Goal: Task Accomplishment & Management: Manage account settings

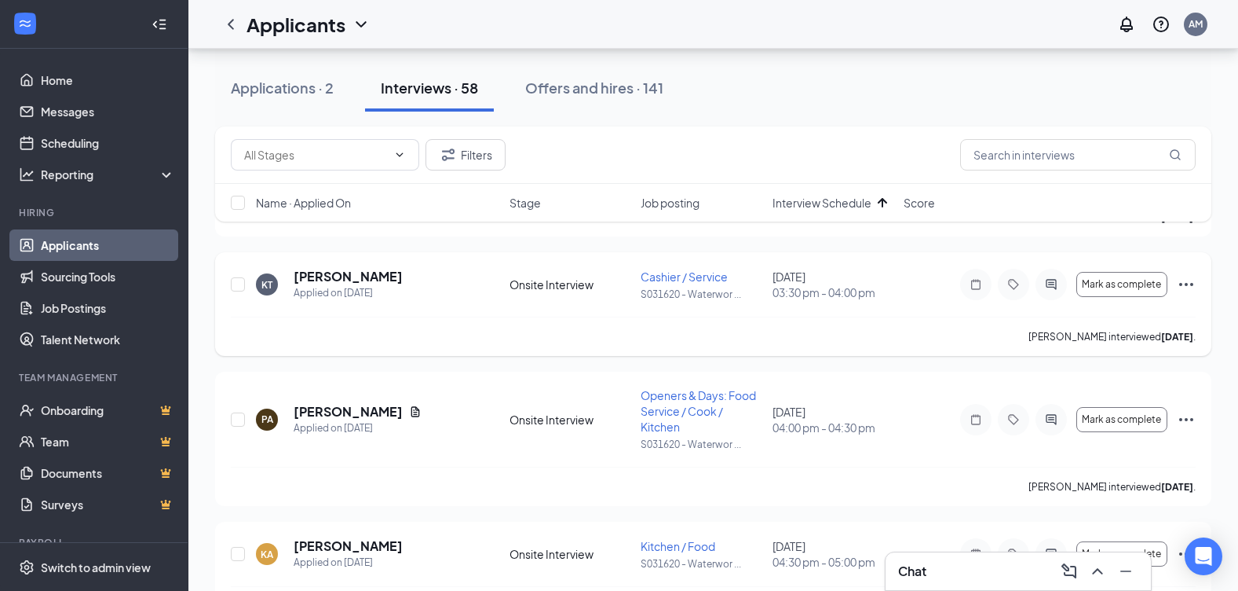
scroll to position [314, 0]
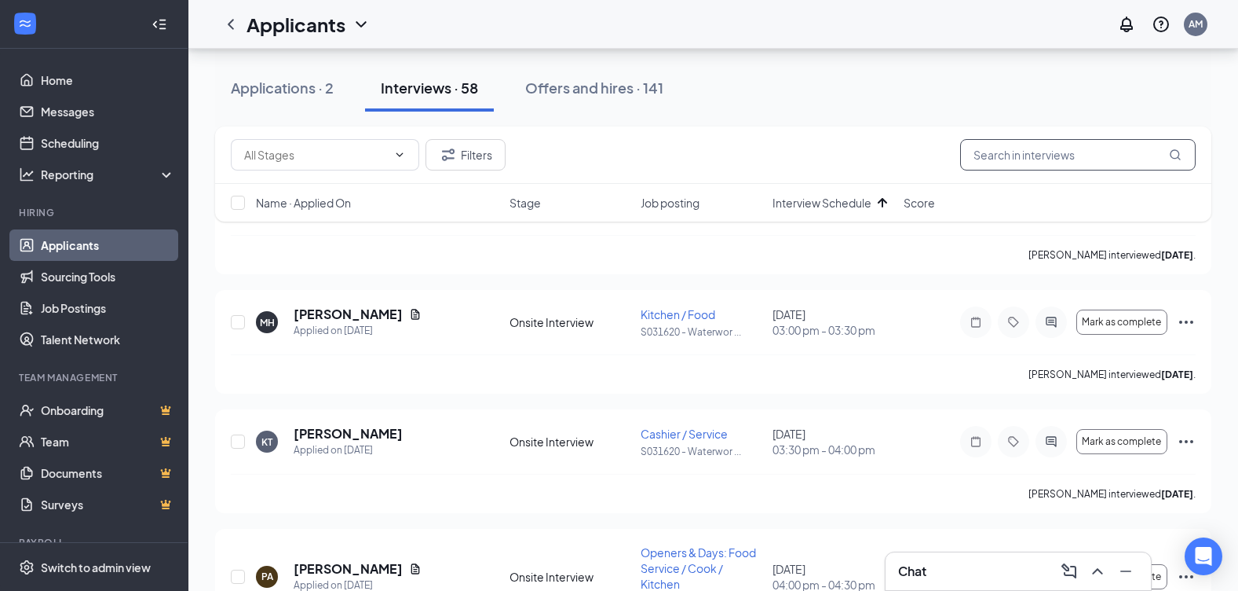
click at [990, 160] on input "text" at bounding box center [1078, 154] width 236 height 31
type input "[PERSON_NAME]"
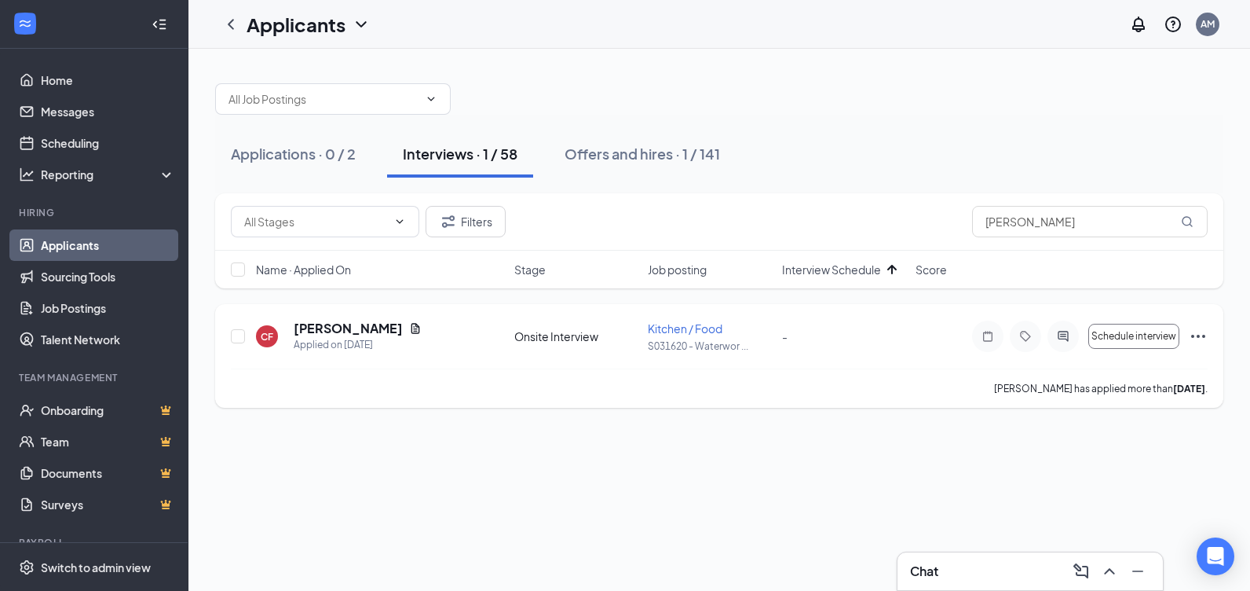
click at [1201, 338] on icon "Ellipses" at bounding box center [1198, 336] width 19 height 19
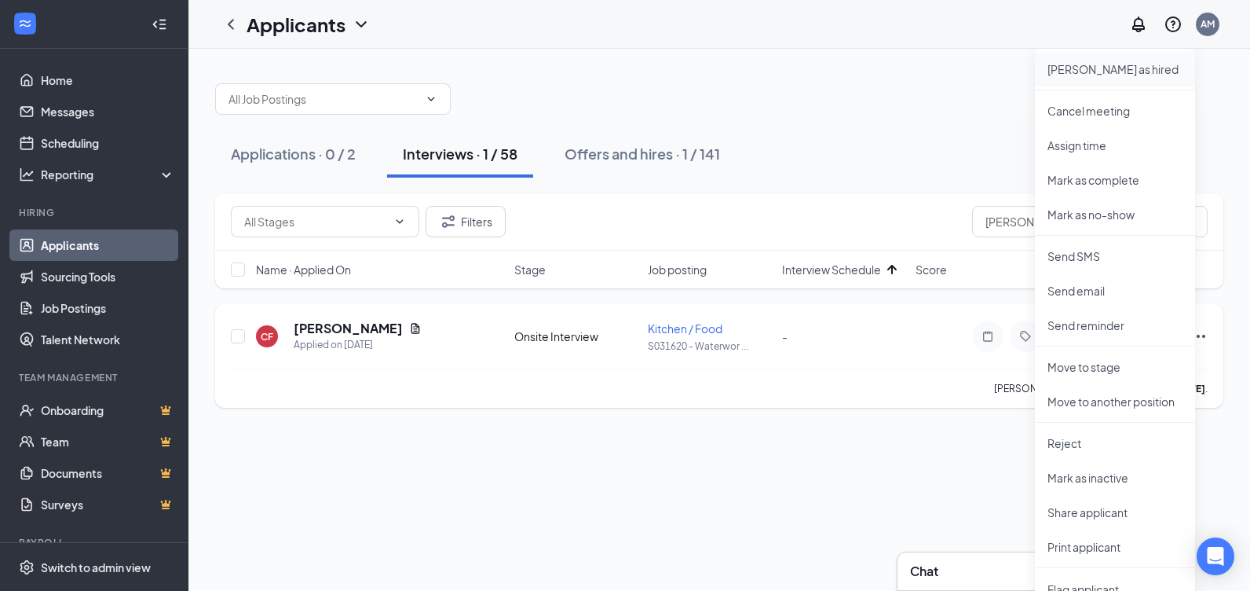
click at [1091, 71] on p "[PERSON_NAME] as hired" at bounding box center [1115, 69] width 135 height 16
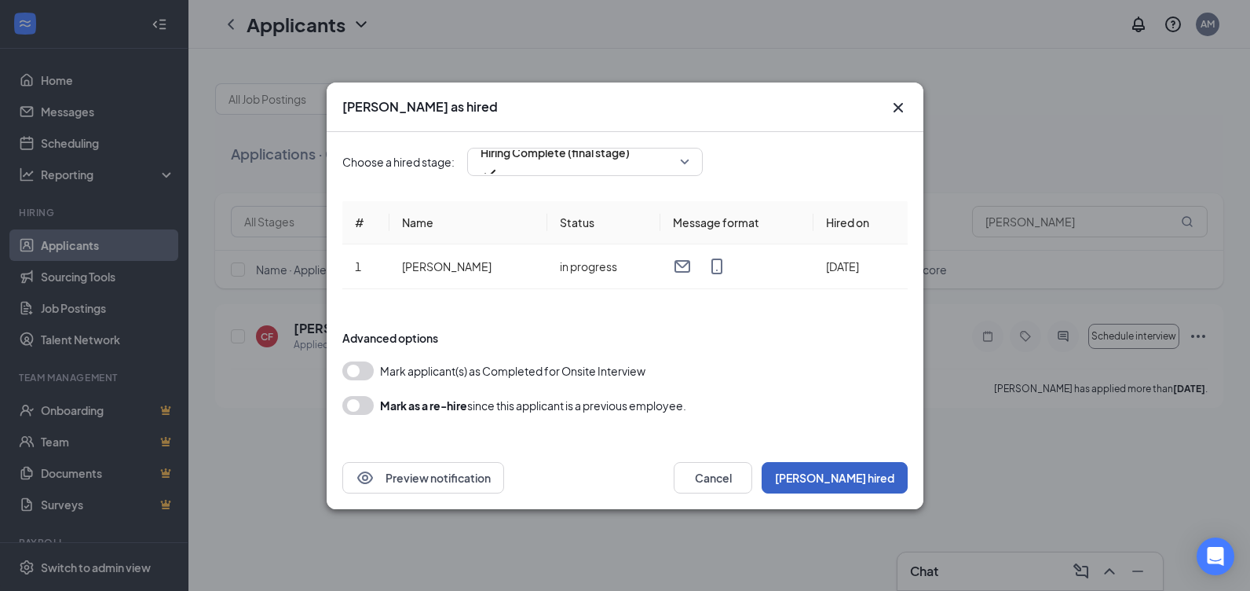
click at [881, 475] on button "[PERSON_NAME] hired" at bounding box center [835, 477] width 146 height 31
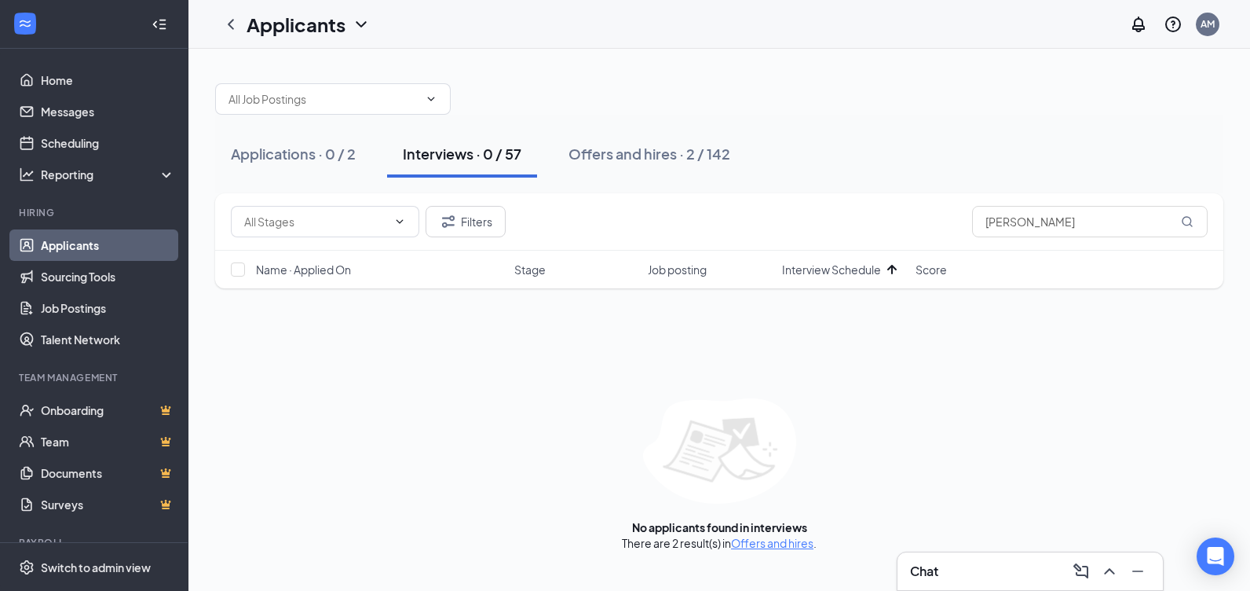
click at [479, 156] on div "Interviews · 0 / 57" at bounding box center [462, 154] width 119 height 20
click at [1063, 225] on input "[PERSON_NAME]" at bounding box center [1090, 221] width 236 height 31
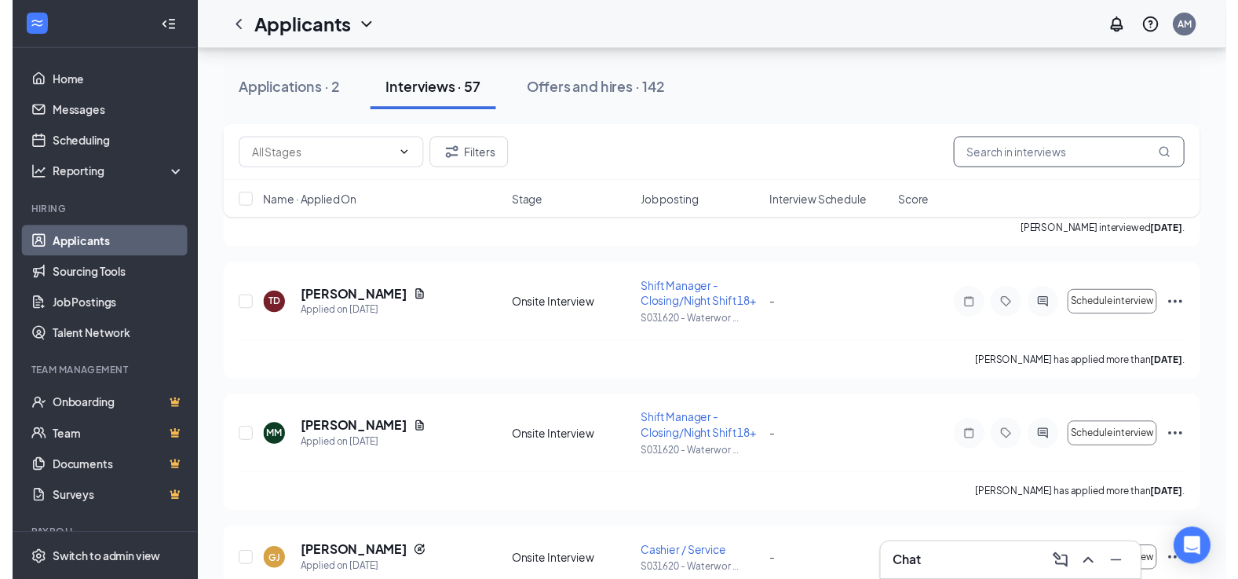
scroll to position [4083, 0]
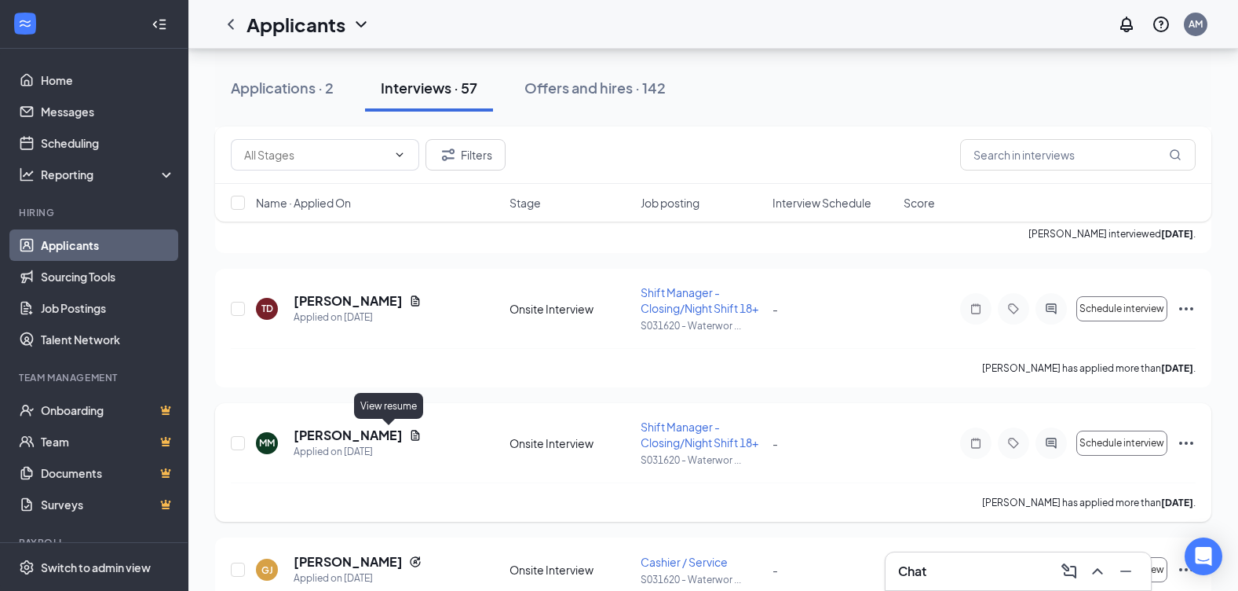
click at [411, 437] on icon "Document" at bounding box center [415, 435] width 9 height 10
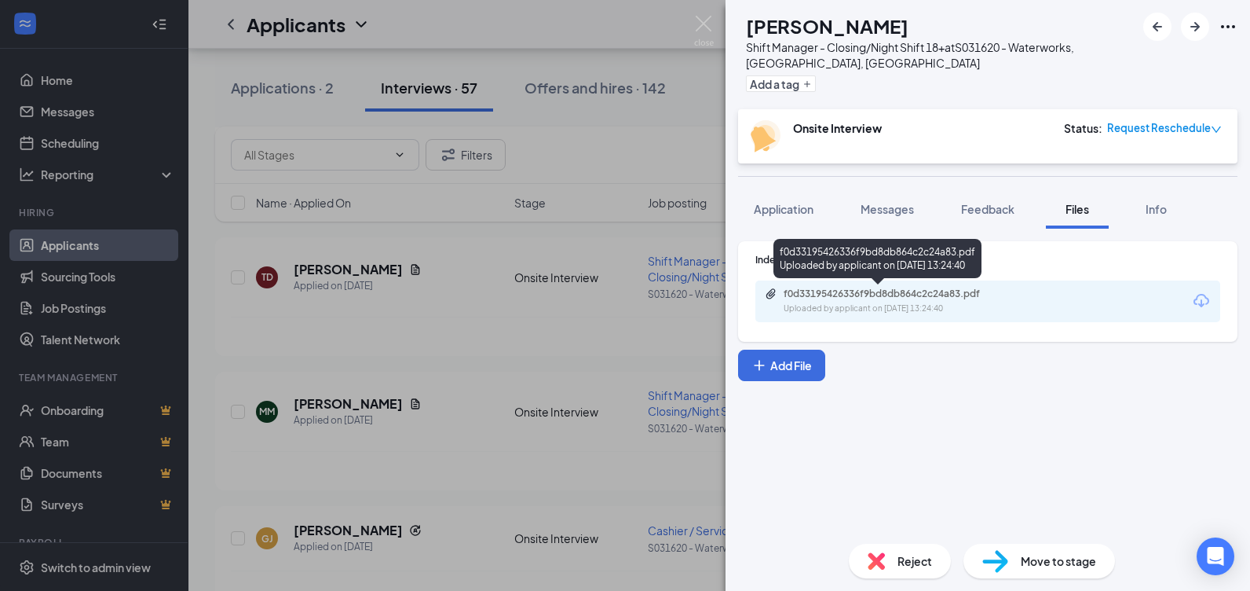
click at [854, 301] on div "f0d33195426336f9bd8db864c2c24a83.pdf Uploaded by applicant on [DATE] 13:24:40" at bounding box center [892, 300] width 254 height 27
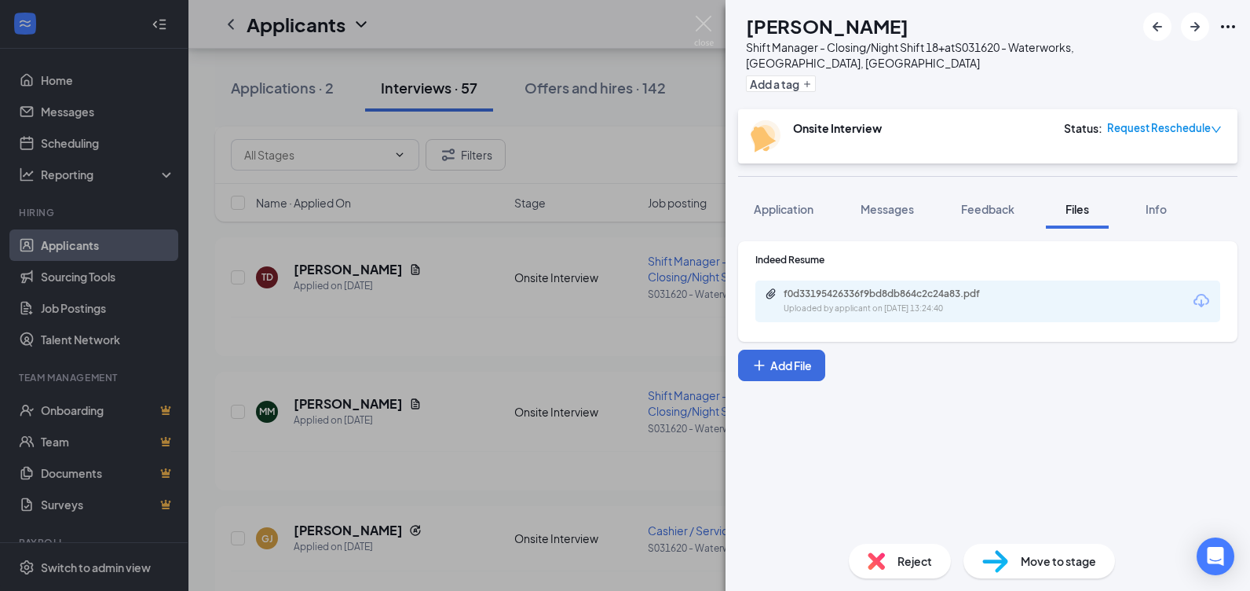
click at [703, 31] on img at bounding box center [704, 31] width 20 height 31
click at [705, 23] on div "Applicants AM" at bounding box center [719, 24] width 1062 height 49
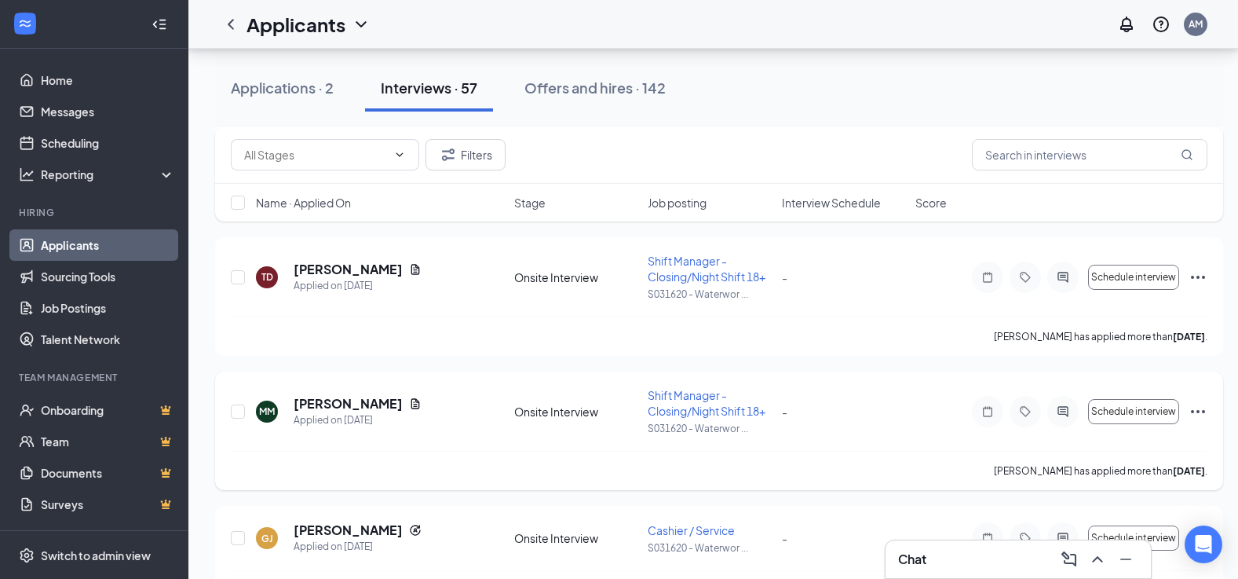
click at [1201, 421] on icon "Ellipses" at bounding box center [1198, 411] width 19 height 19
click at [1119, 474] on p "[PERSON_NAME] as hired" at bounding box center [1126, 475] width 135 height 16
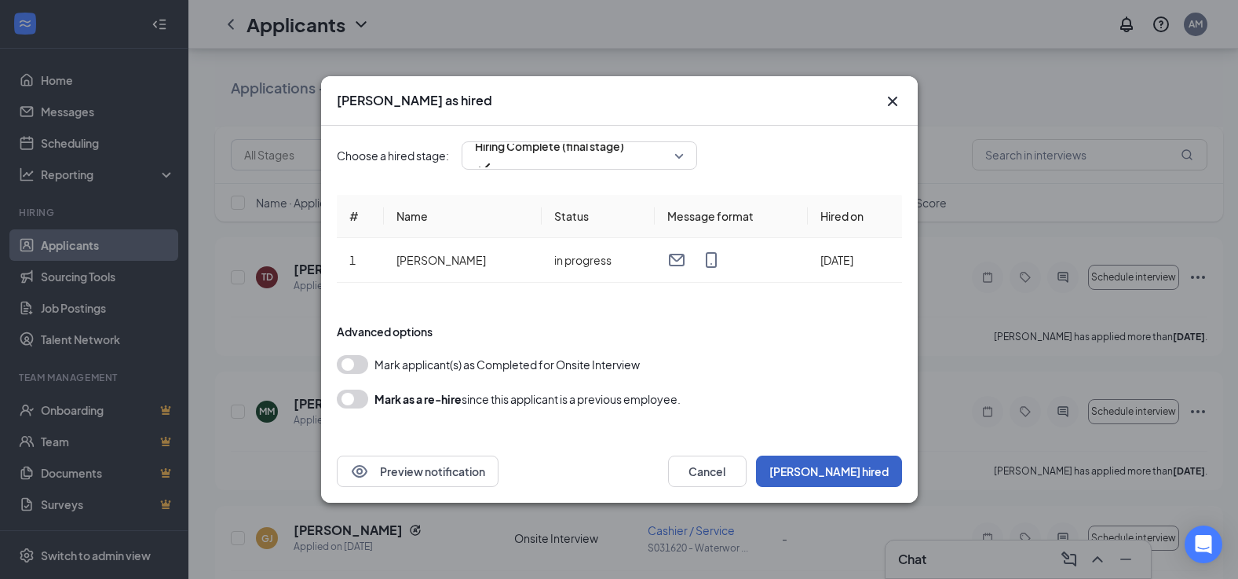
click at [872, 469] on button "[PERSON_NAME] hired" at bounding box center [829, 470] width 146 height 31
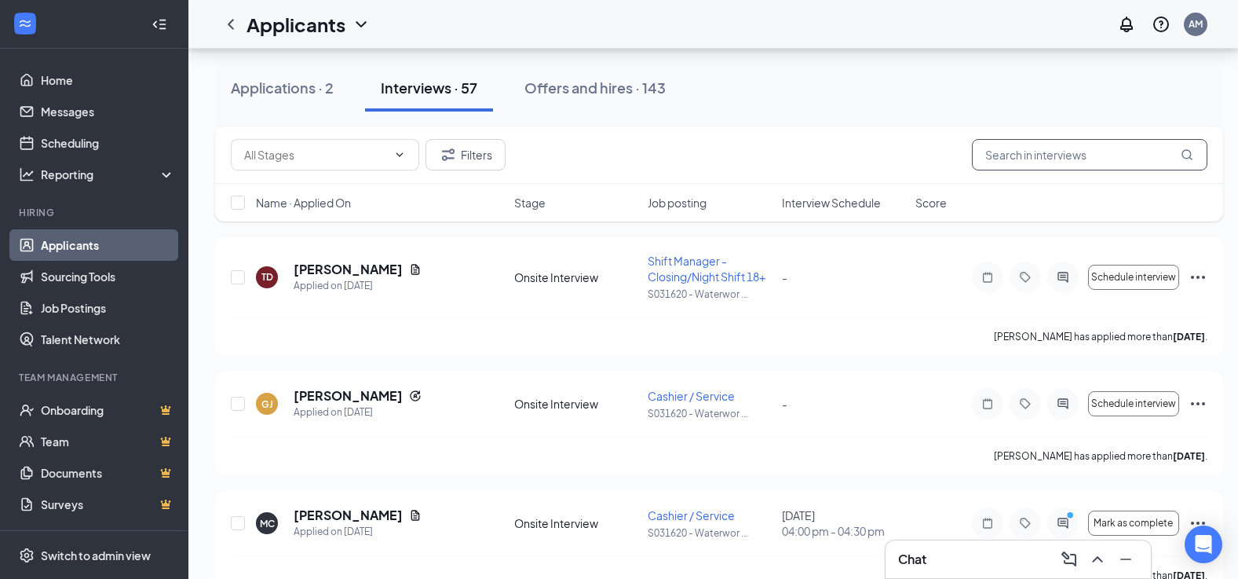
click at [1048, 149] on input "text" at bounding box center [1090, 154] width 236 height 31
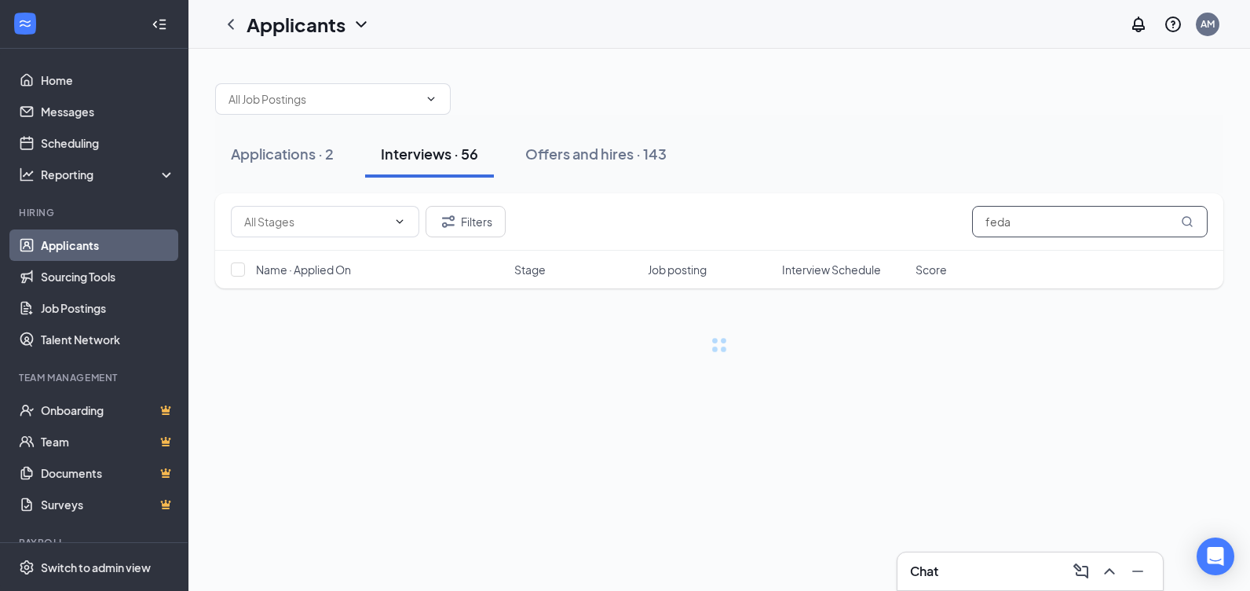
type input "fedar"
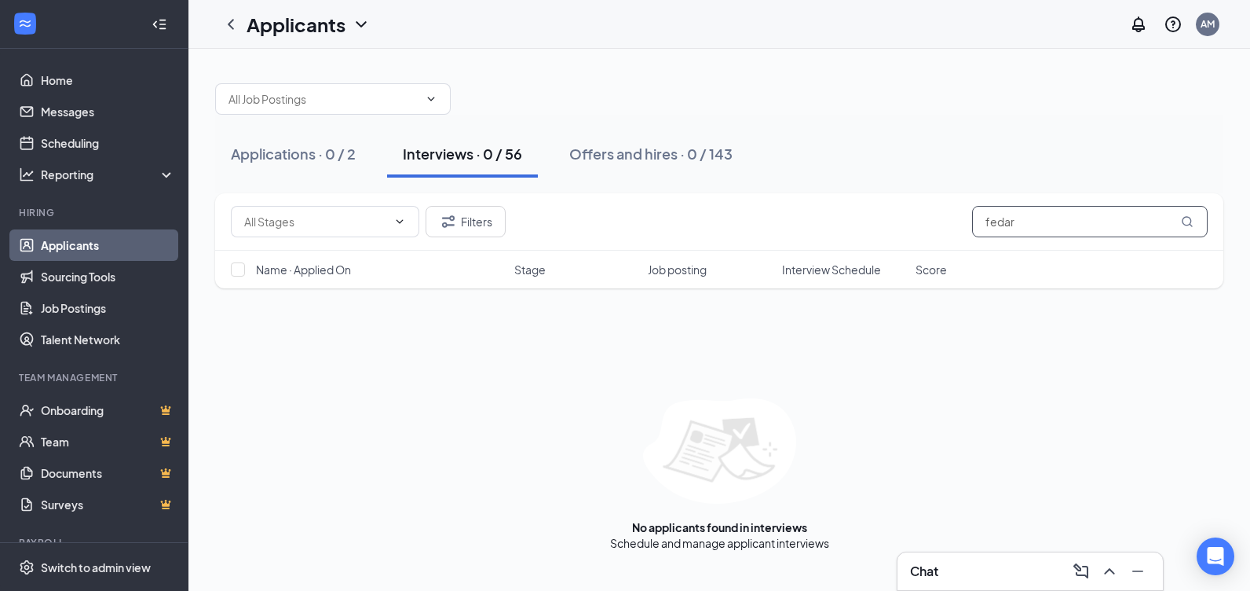
click at [1026, 222] on input "fedar" at bounding box center [1090, 221] width 236 height 31
click at [1033, 218] on input "[PERSON_NAME]" at bounding box center [1090, 221] width 236 height 31
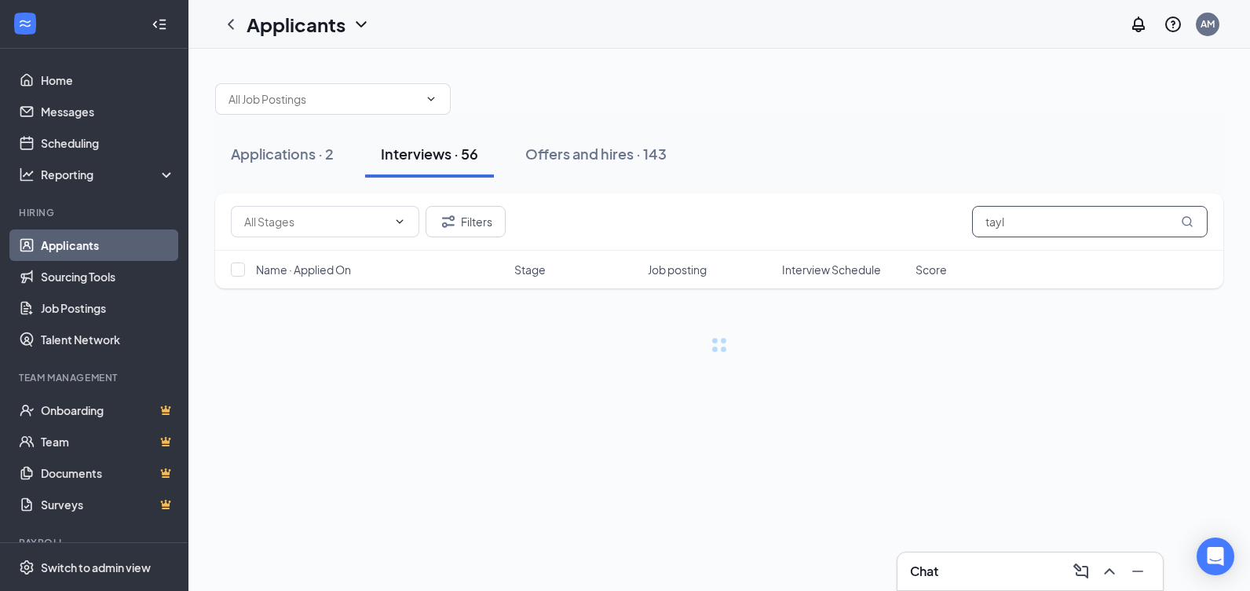
type input "taylo"
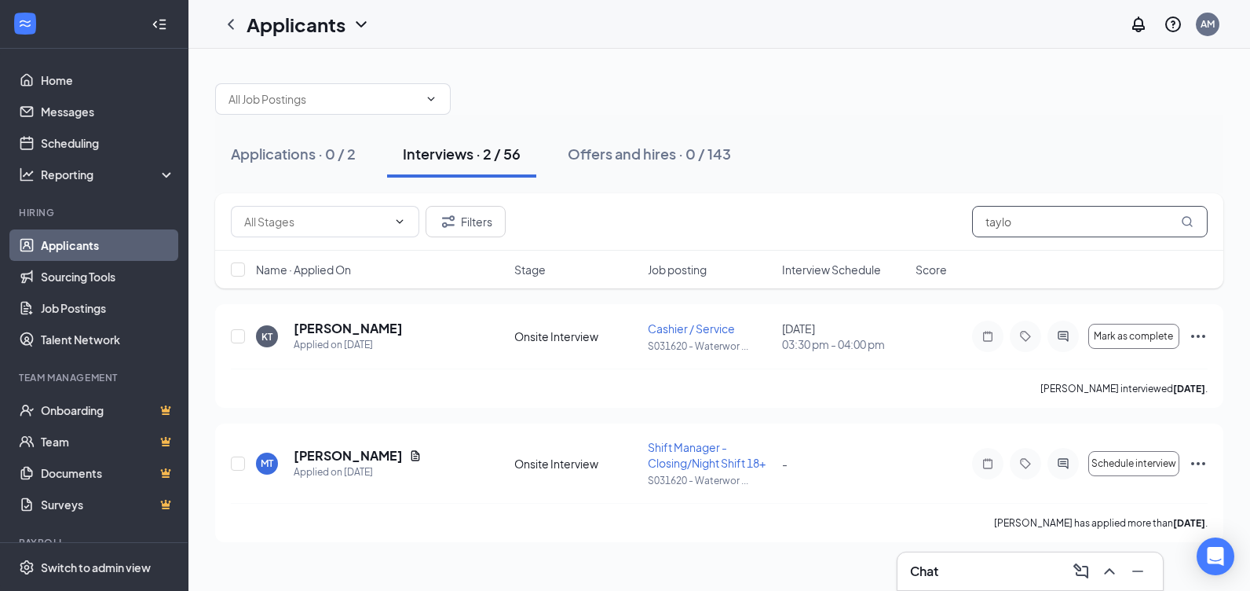
click at [1025, 216] on input "taylo" at bounding box center [1090, 221] width 236 height 31
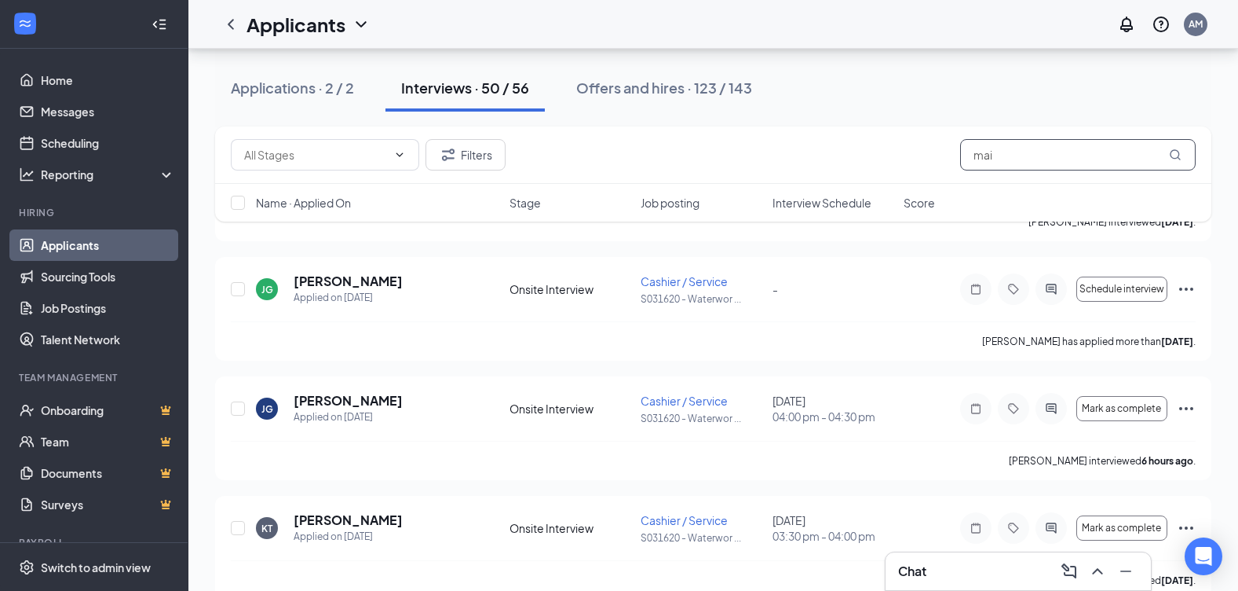
scroll to position [2379, 0]
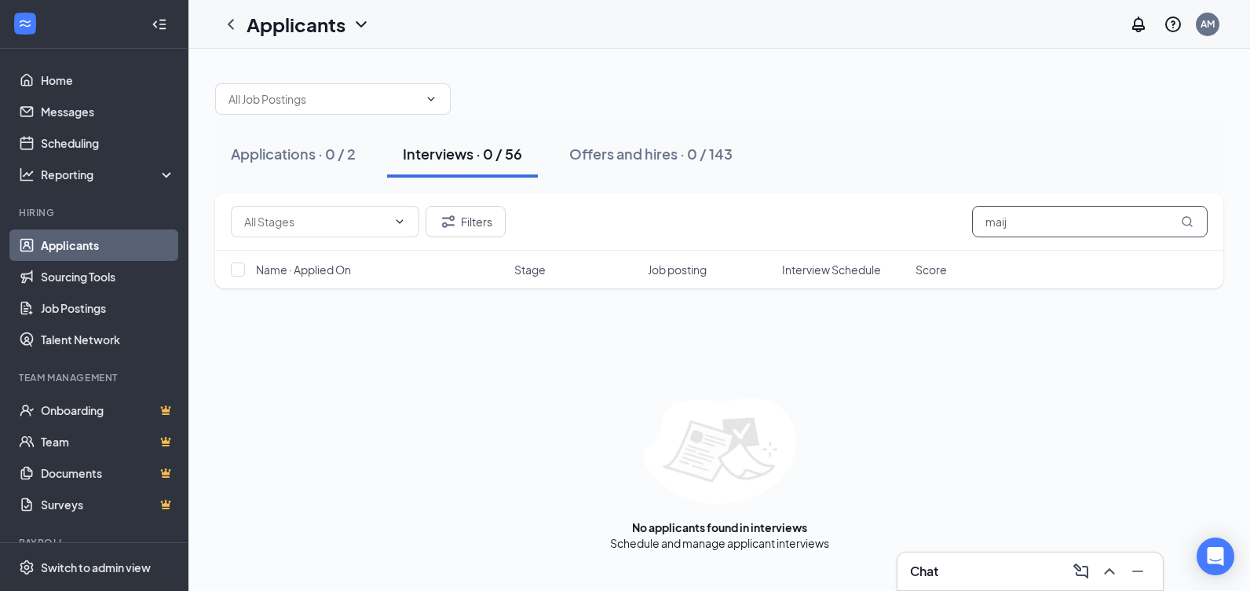
drag, startPoint x: 1013, startPoint y: 223, endPoint x: 967, endPoint y: 214, distance: 47.3
click at [967, 214] on div "Filters maij" at bounding box center [719, 221] width 977 height 31
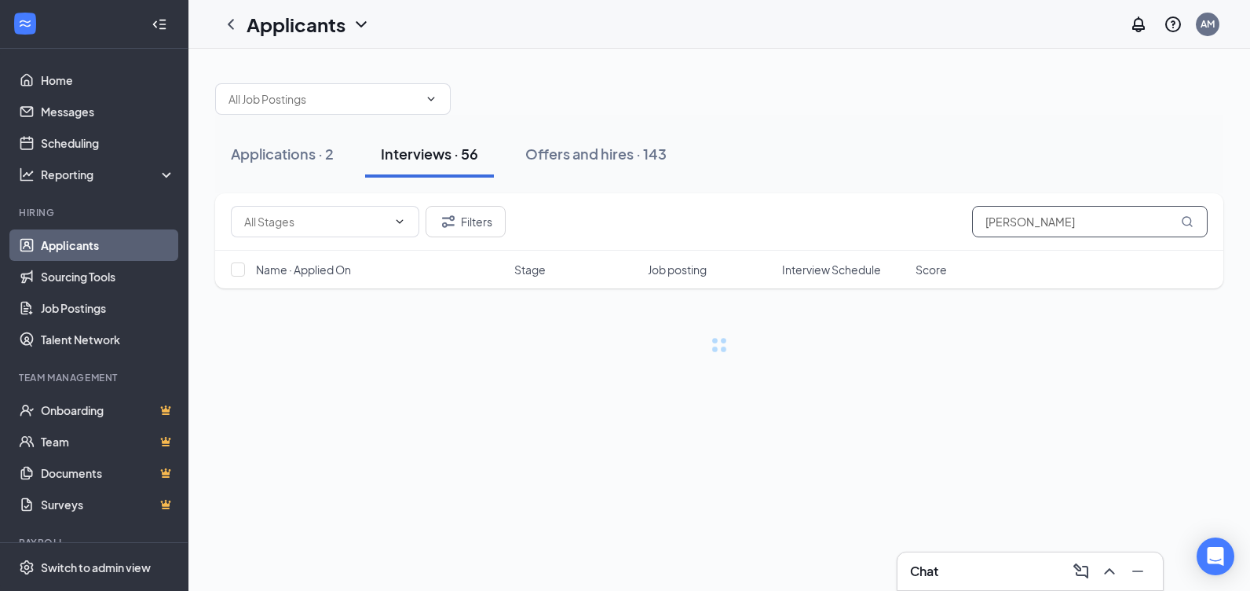
type input "[PERSON_NAME]"
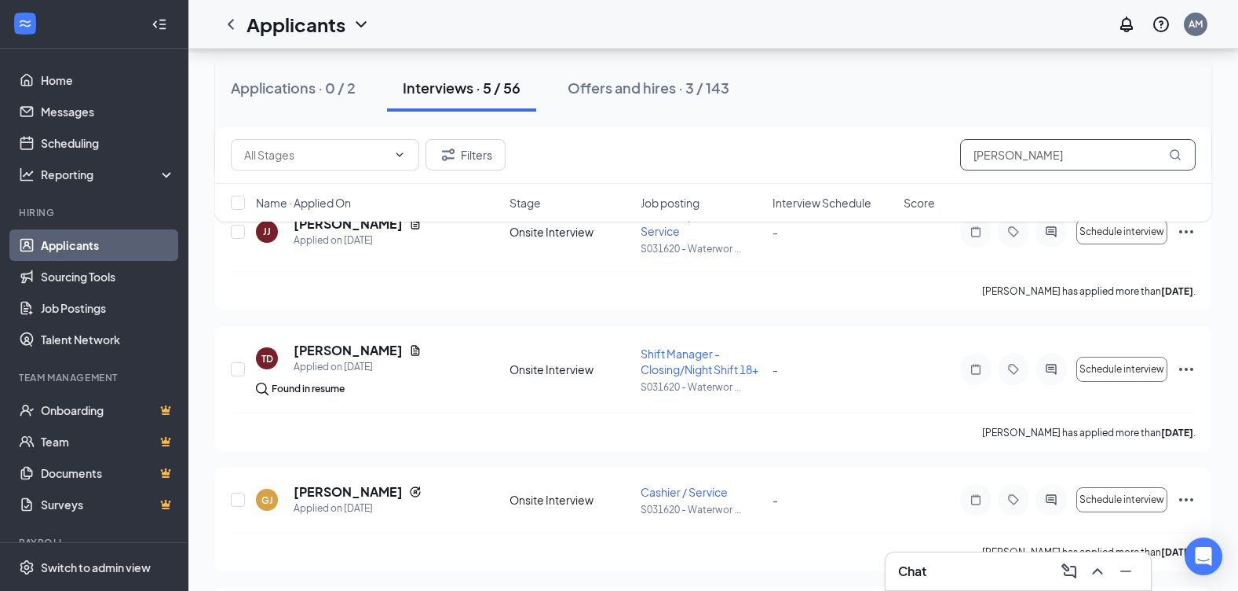
scroll to position [387, 0]
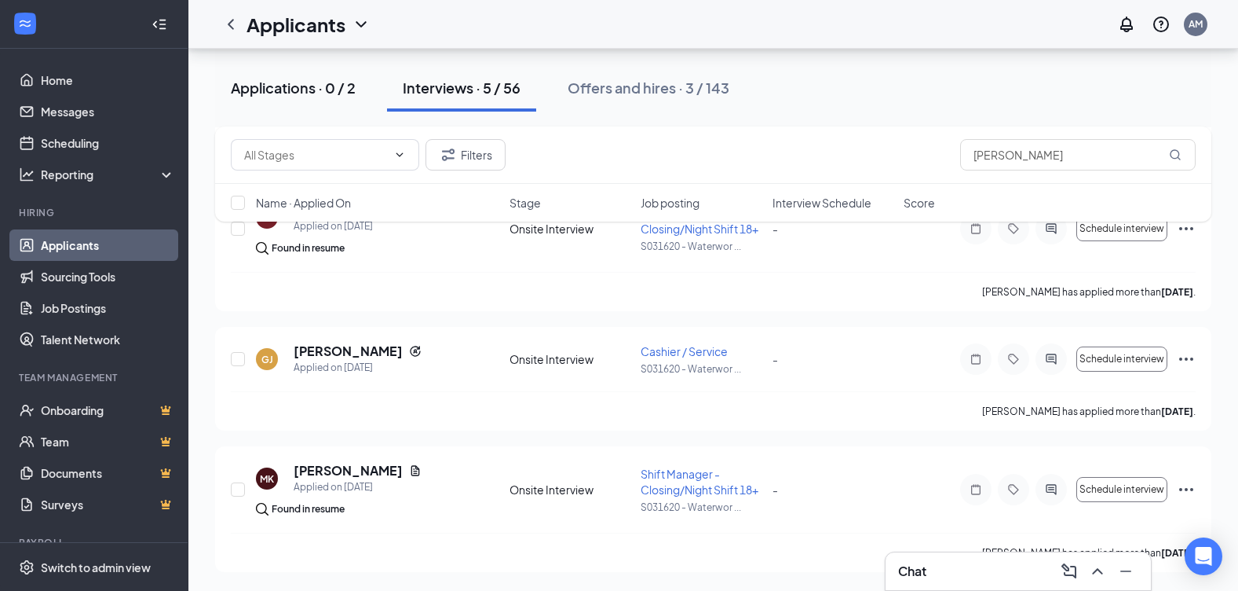
click at [324, 97] on div "Applications · 0 / 2" at bounding box center [293, 88] width 125 height 20
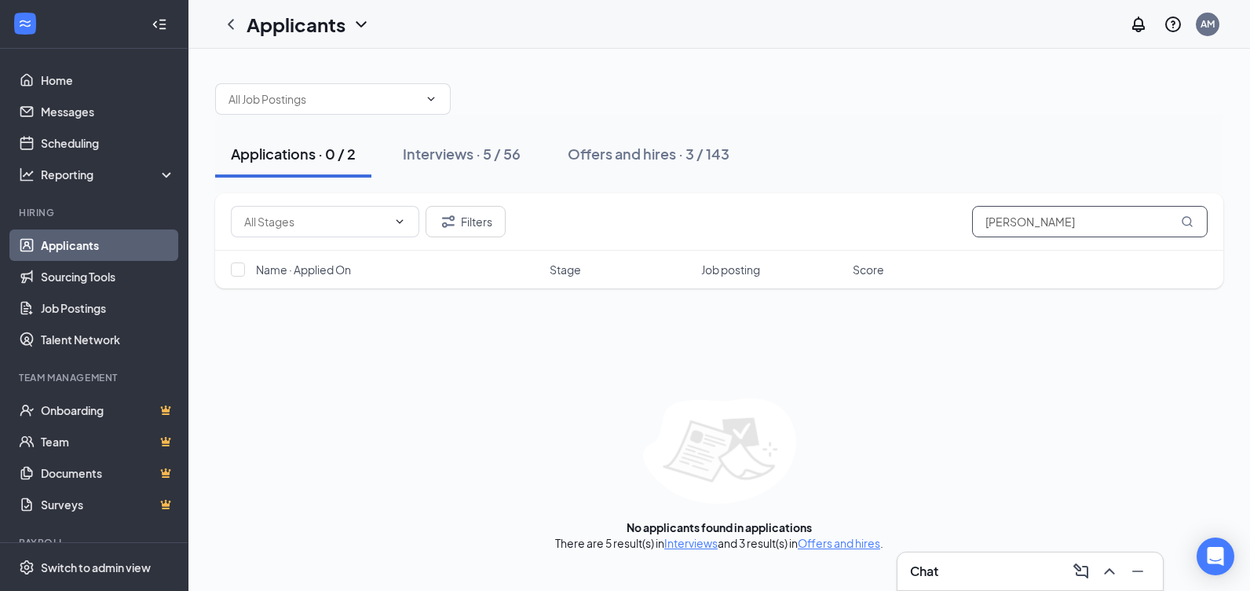
drag, startPoint x: 1088, startPoint y: 224, endPoint x: 883, endPoint y: 197, distance: 206.7
click at [883, 197] on div "Filters [PERSON_NAME]" at bounding box center [719, 221] width 1008 height 57
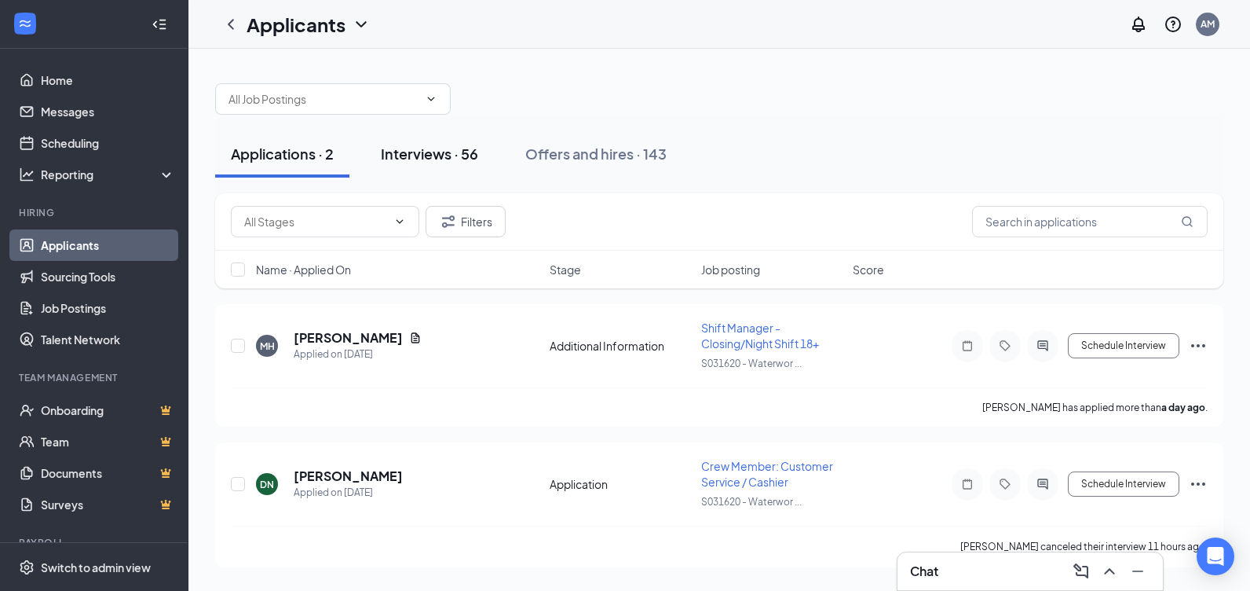
click at [429, 148] on div "Interviews · 56" at bounding box center [429, 154] width 97 height 20
click at [305, 159] on div "Applications · 2" at bounding box center [282, 154] width 103 height 20
click at [1201, 483] on icon "Ellipses" at bounding box center [1198, 483] width 19 height 19
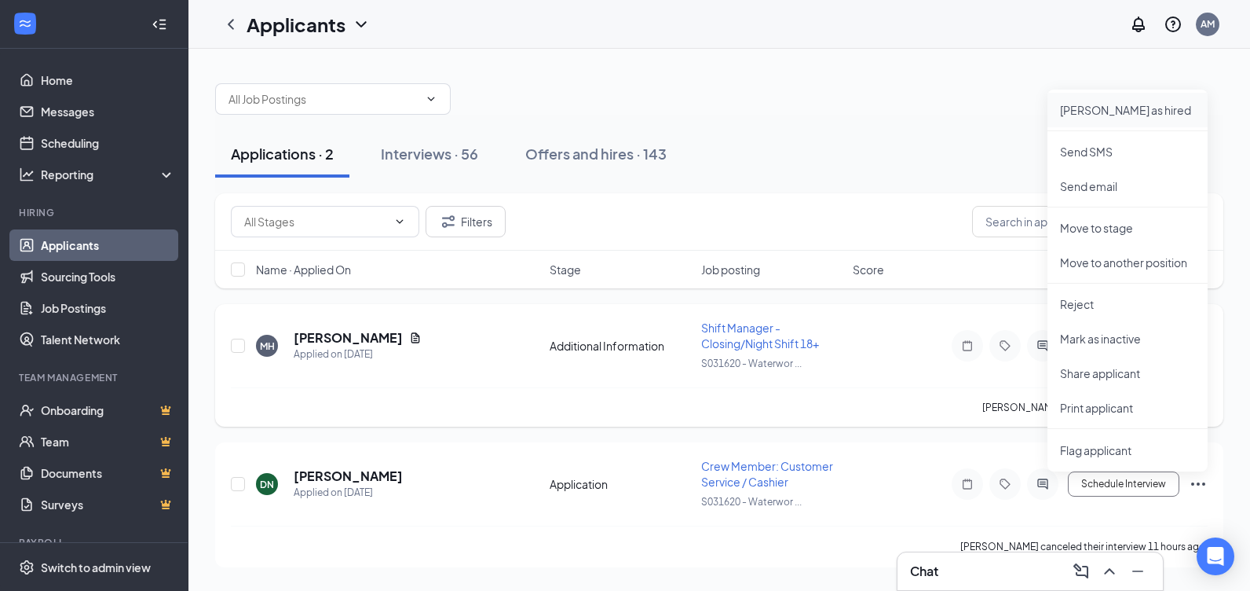
click at [1105, 118] on li "[PERSON_NAME] as hired" at bounding box center [1128, 110] width 160 height 35
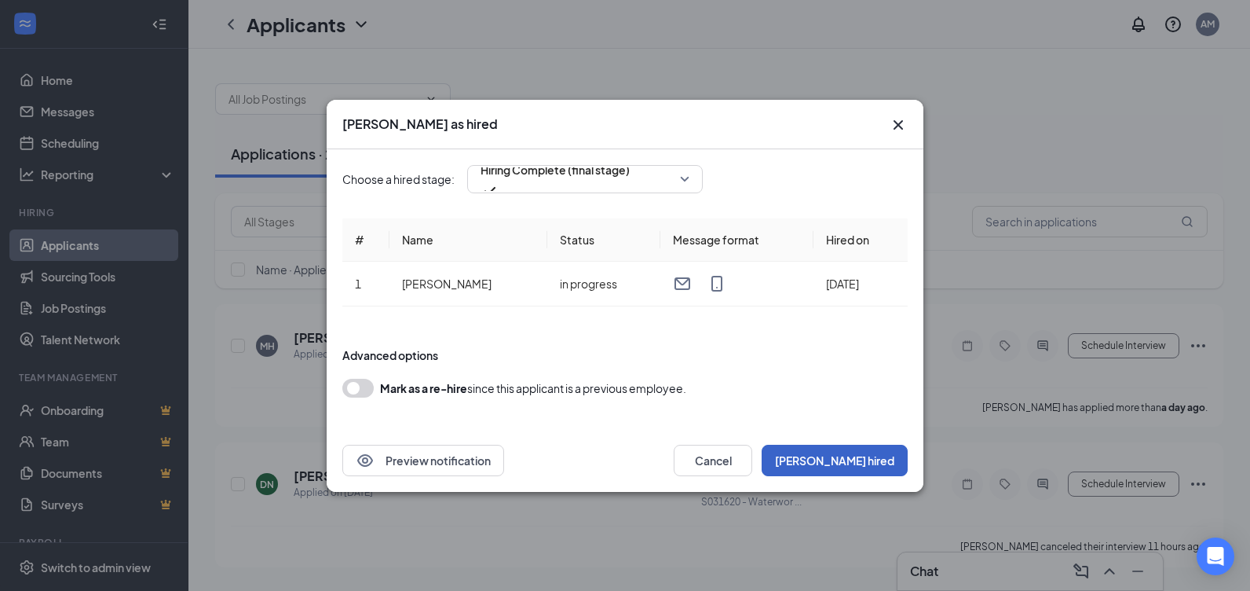
click at [844, 456] on button "[PERSON_NAME] hired" at bounding box center [835, 459] width 146 height 31
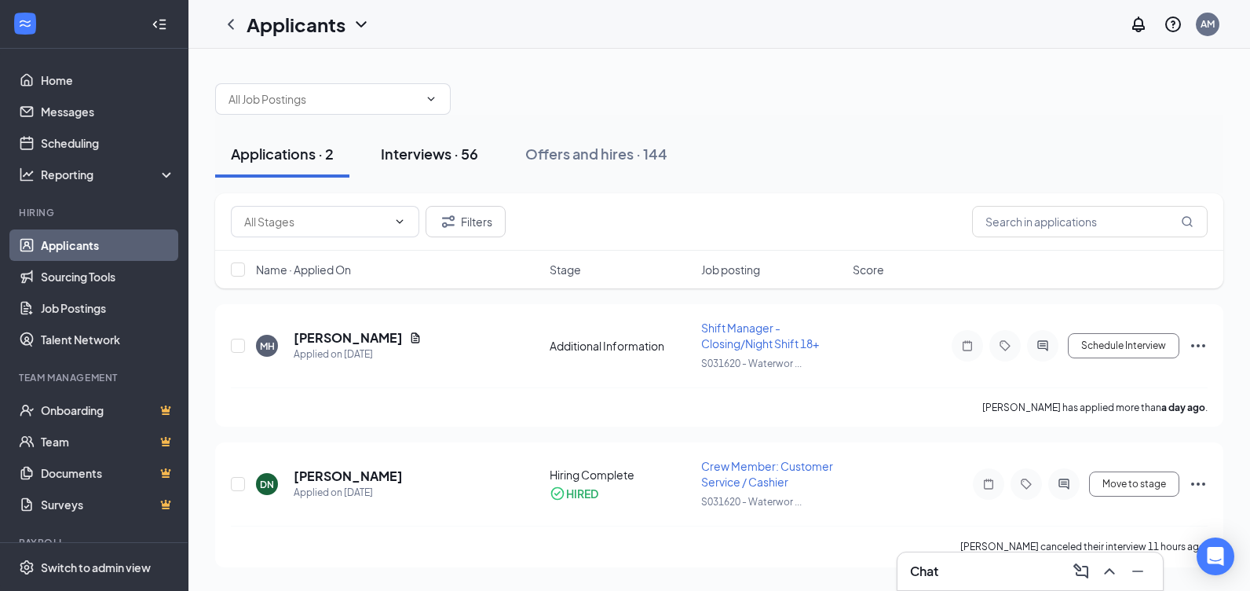
click at [420, 154] on div "Interviews · 56" at bounding box center [429, 154] width 97 height 20
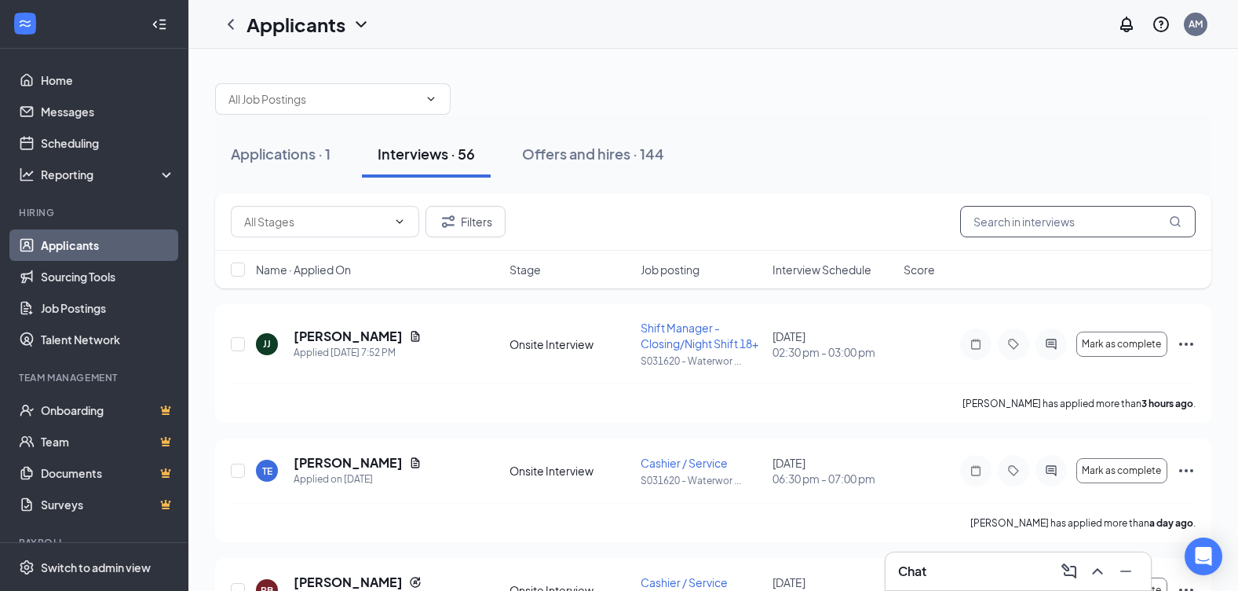
click at [1007, 224] on input "text" at bounding box center [1078, 221] width 236 height 31
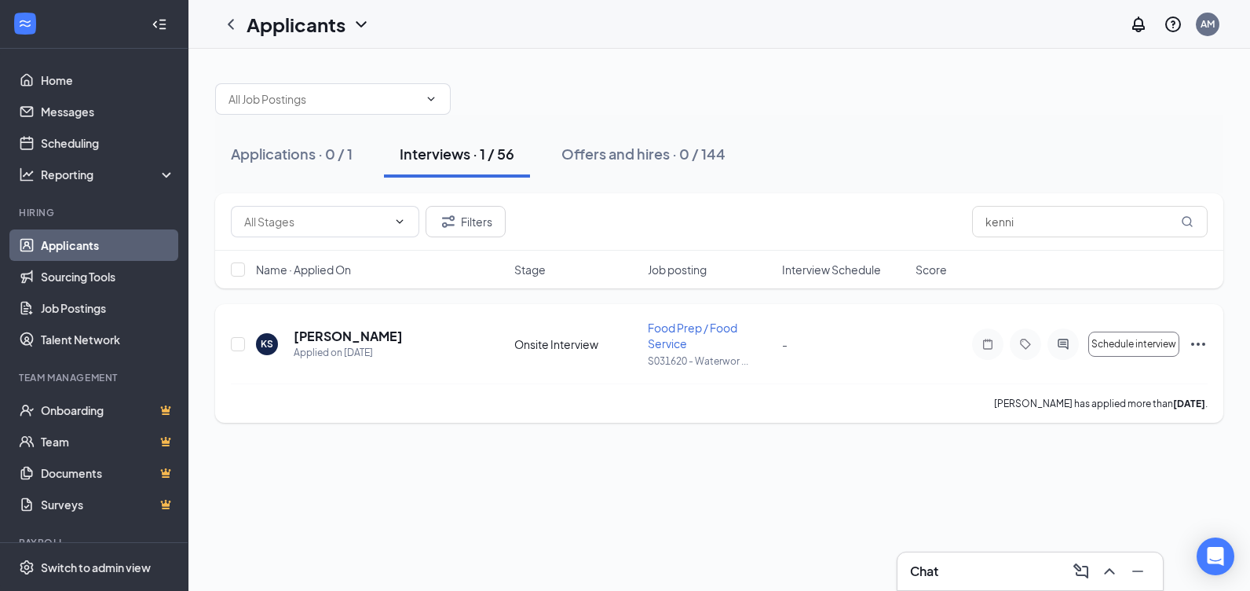
click at [1200, 342] on icon "Ellipses" at bounding box center [1198, 344] width 19 height 19
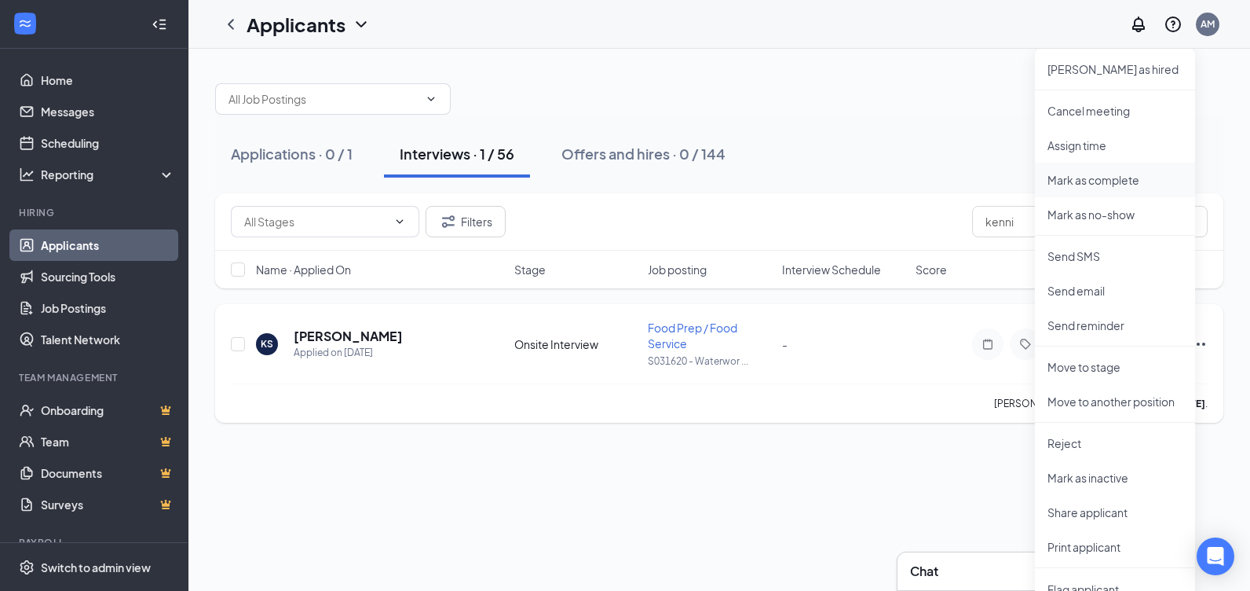
click at [1095, 183] on p "Mark as complete" at bounding box center [1115, 180] width 135 height 16
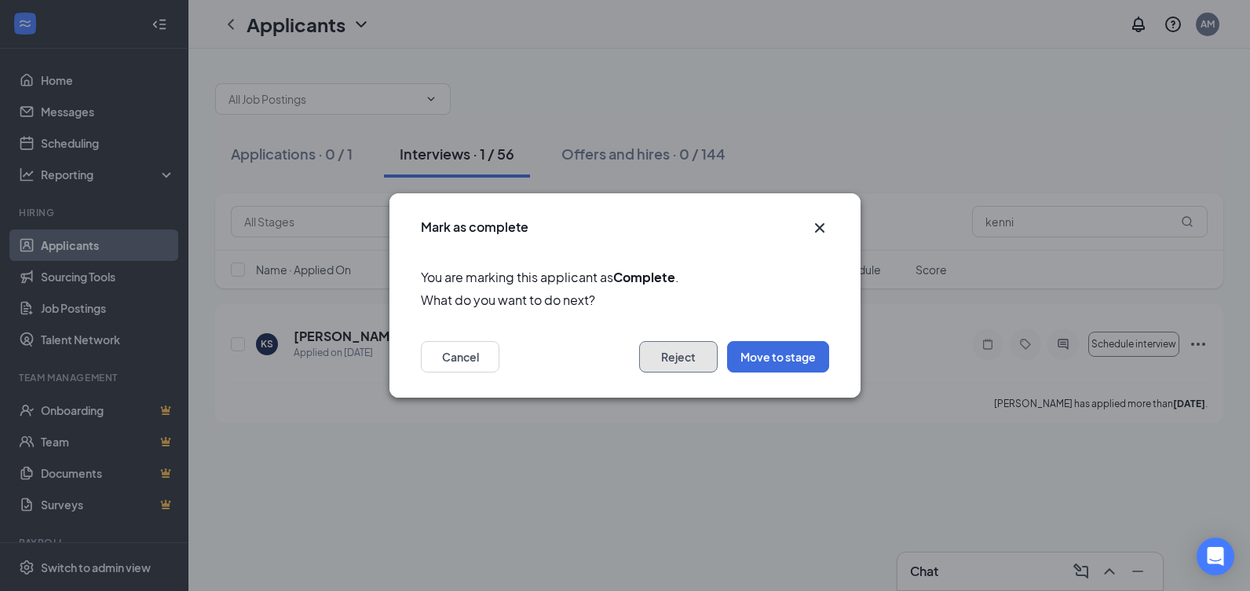
click at [700, 364] on button "Reject" at bounding box center [678, 356] width 79 height 31
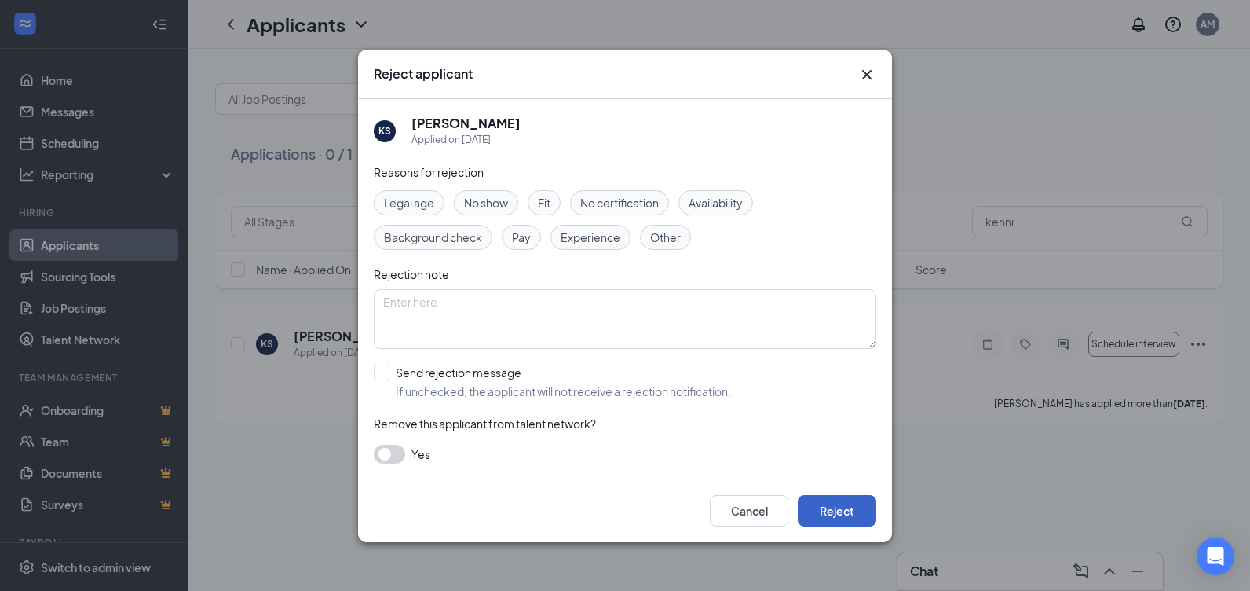
click at [820, 510] on button "Reject" at bounding box center [837, 510] width 79 height 31
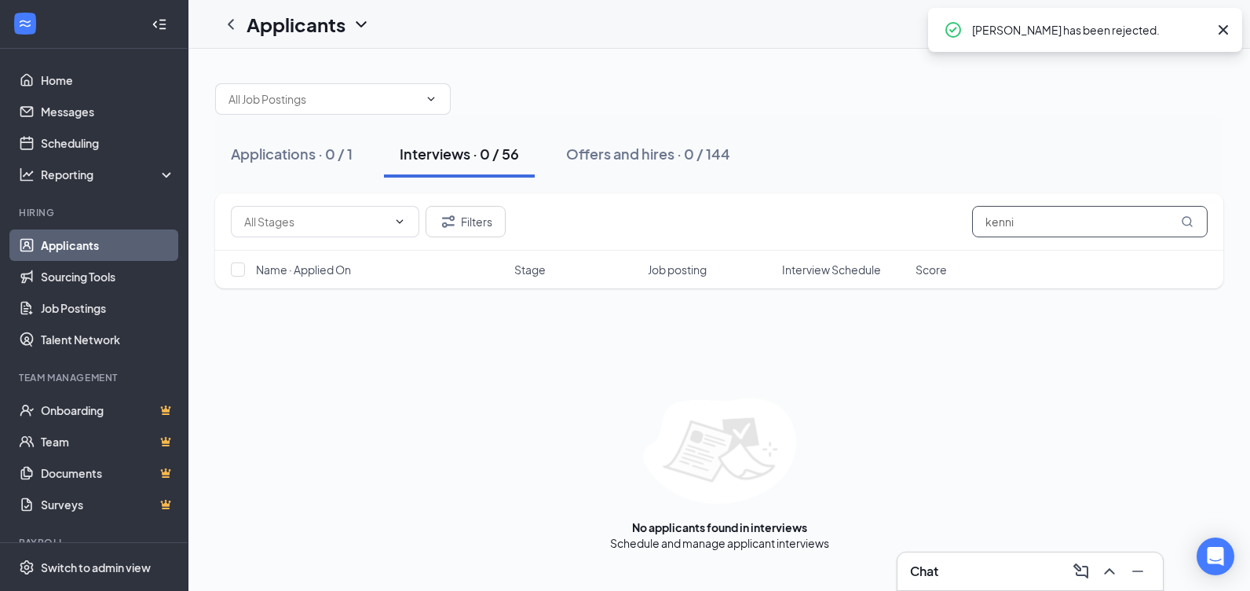
click at [1062, 225] on input "kenni" at bounding box center [1090, 221] width 236 height 31
click at [1062, 225] on input "hardy" at bounding box center [1090, 221] width 236 height 31
type input "[PERSON_NAME]"
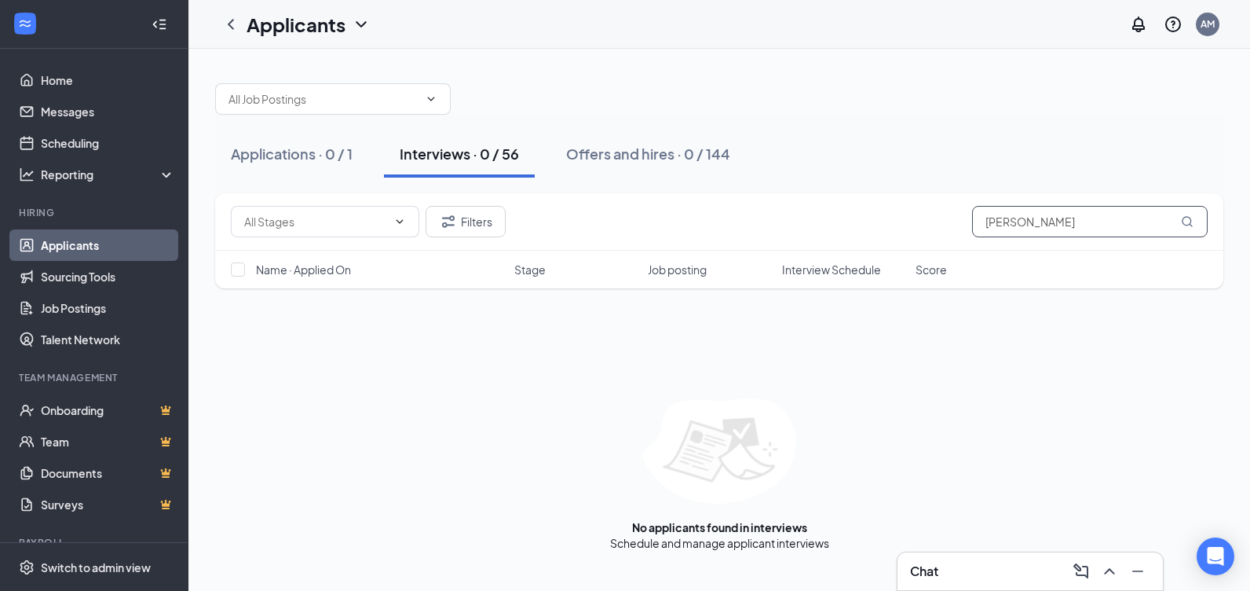
click at [1016, 222] on input "[PERSON_NAME]" at bounding box center [1090, 221] width 236 height 31
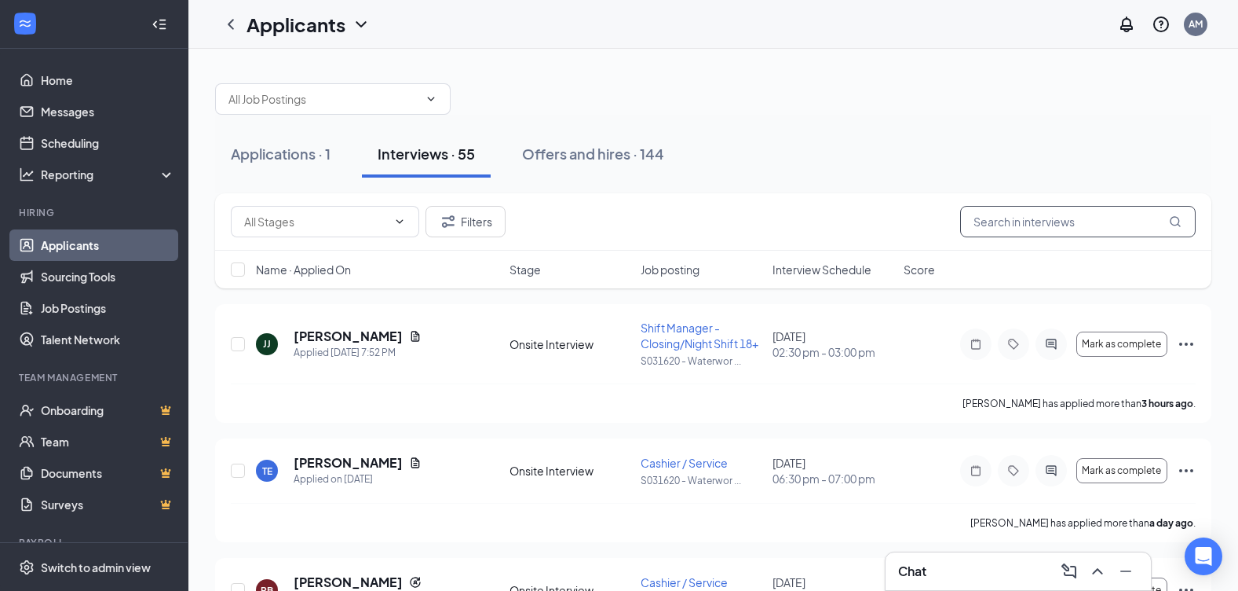
click at [1001, 224] on input "text" at bounding box center [1078, 221] width 236 height 31
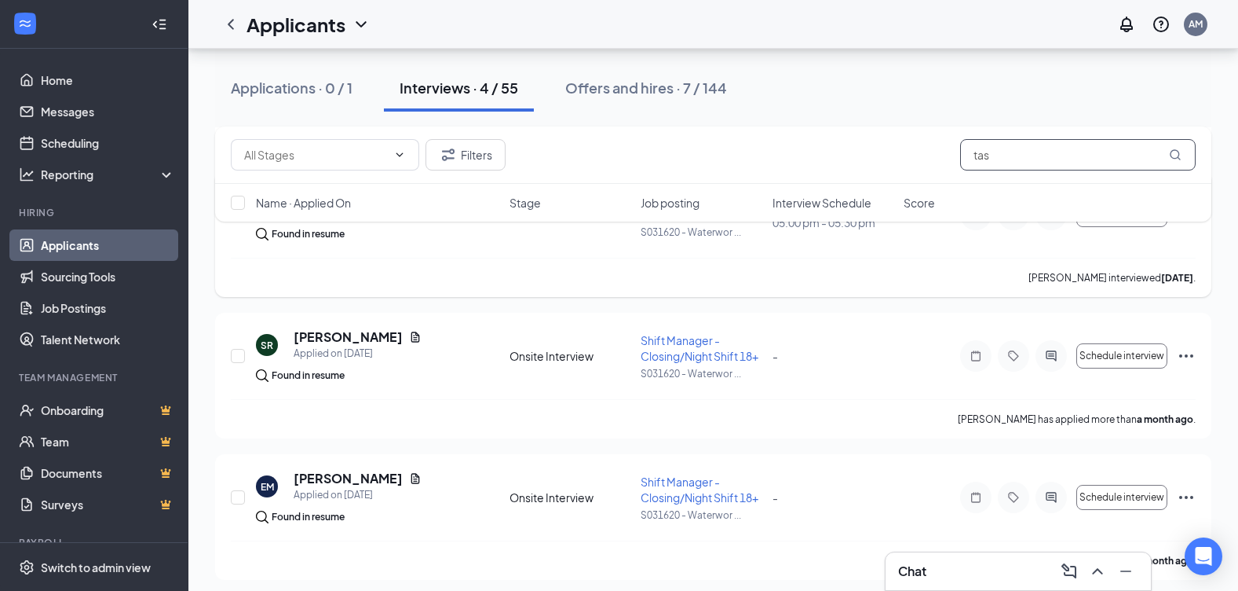
scroll to position [282, 0]
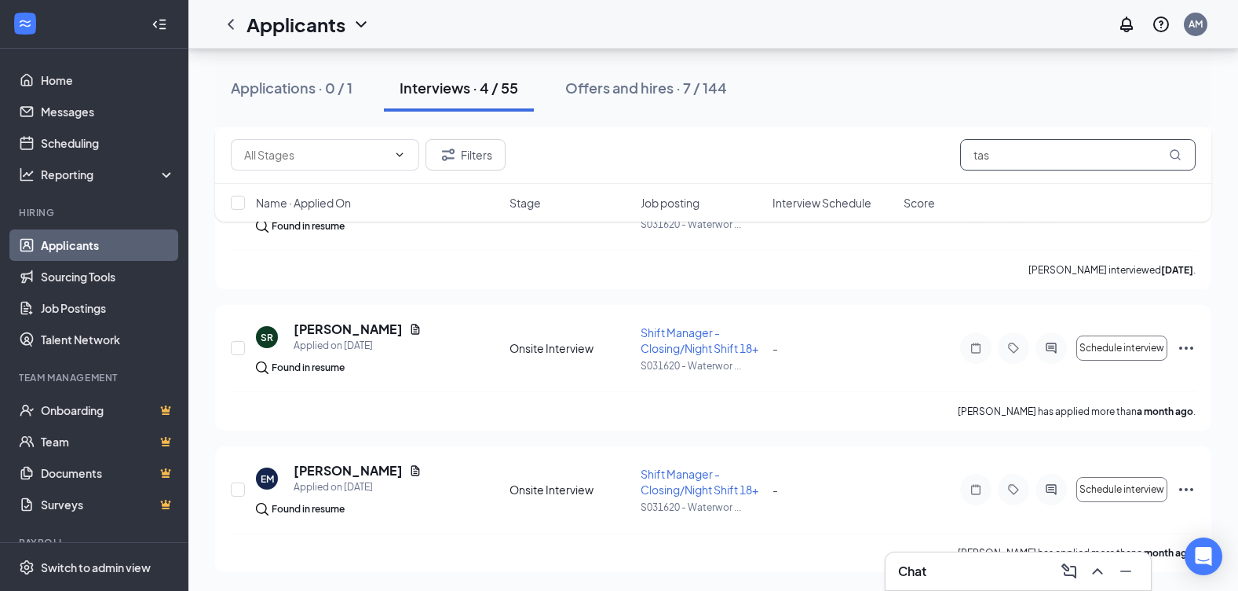
click at [1020, 160] on input "tas" at bounding box center [1078, 154] width 236 height 31
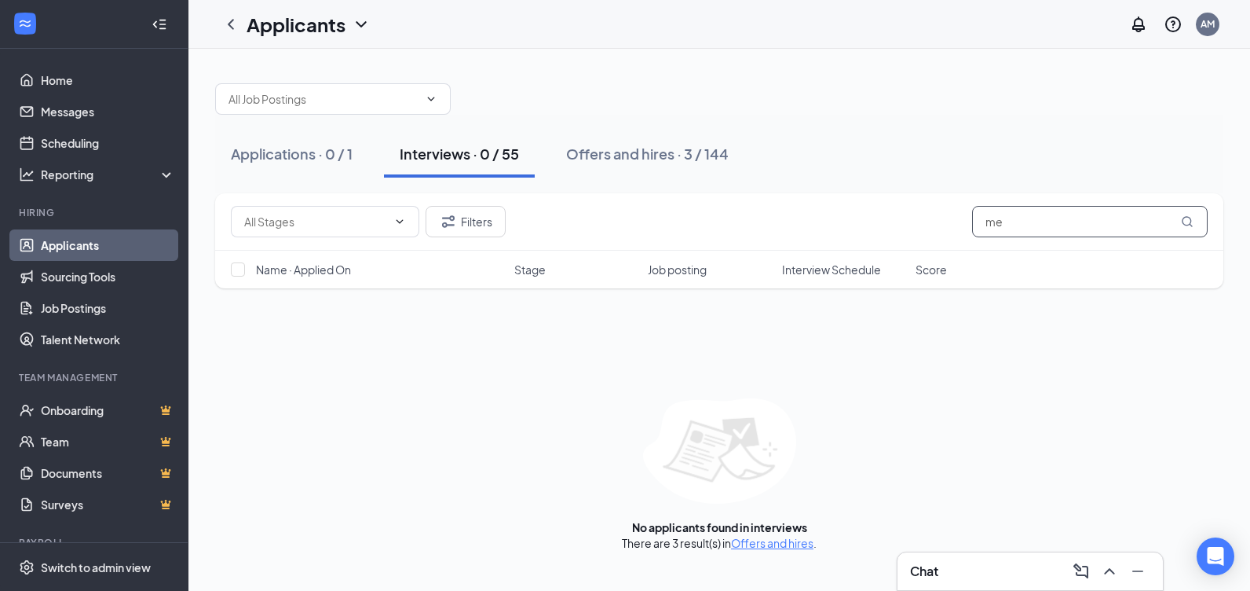
type input "m"
type input "k"
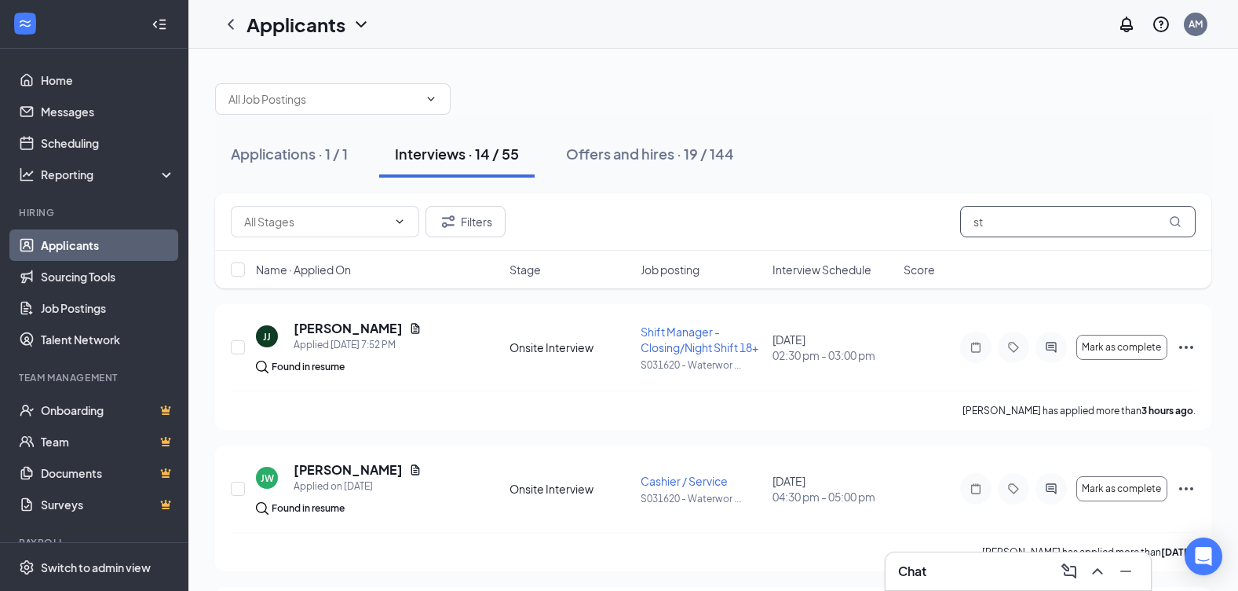
type input "s"
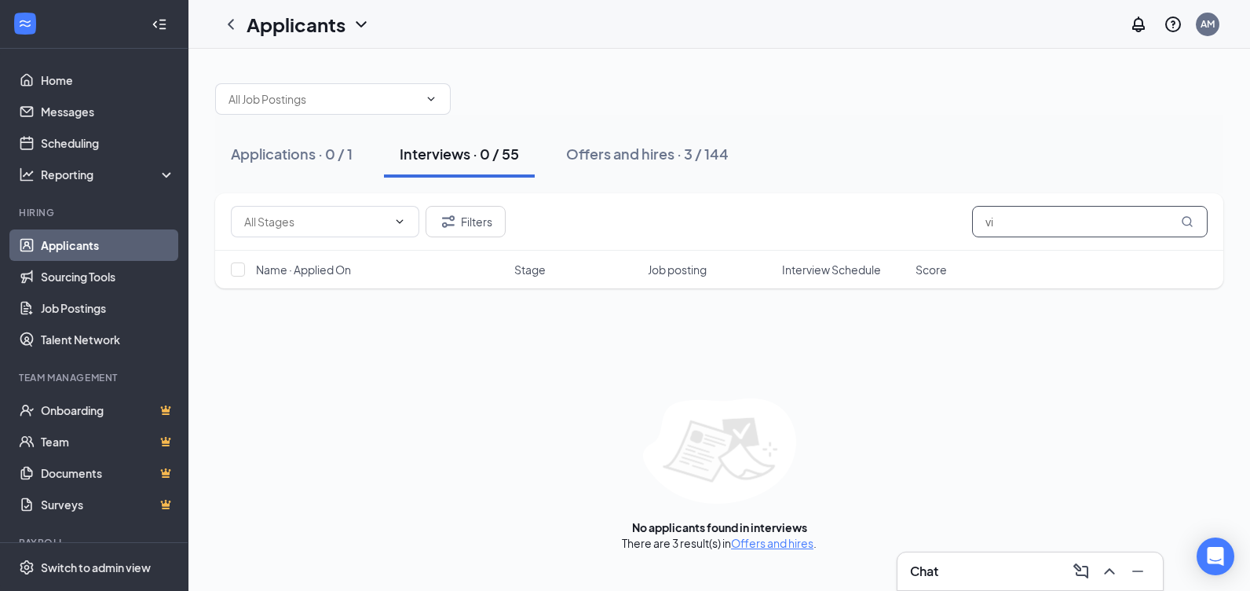
type input "v"
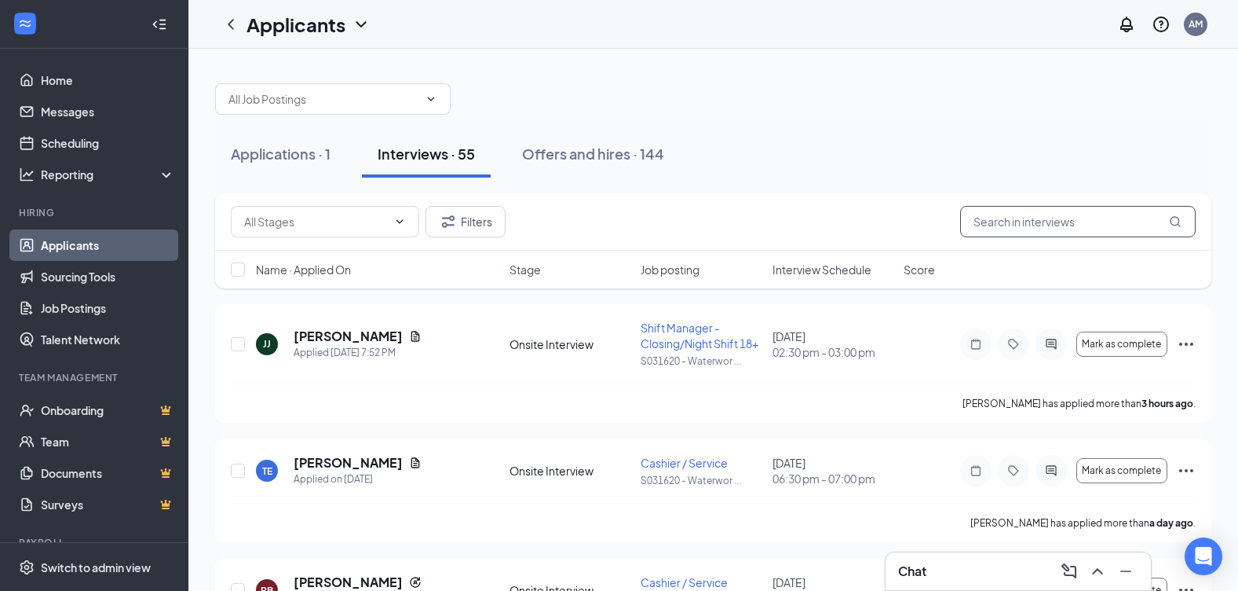
click at [1001, 211] on input "text" at bounding box center [1078, 221] width 236 height 31
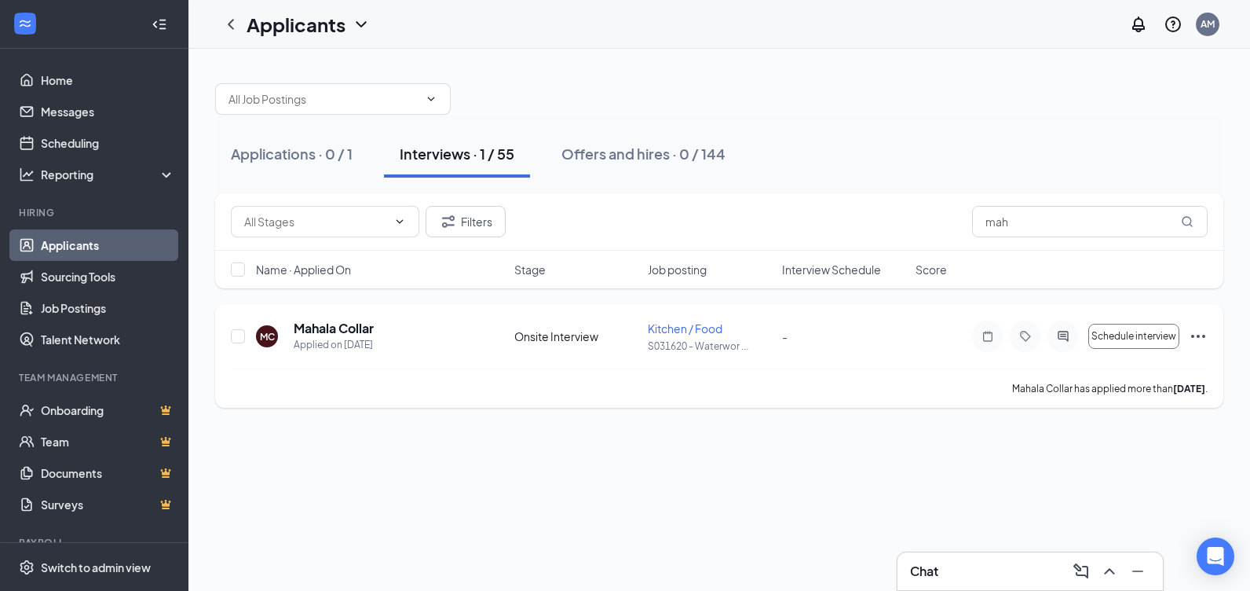
click at [1204, 337] on icon "Ellipses" at bounding box center [1198, 336] width 14 height 3
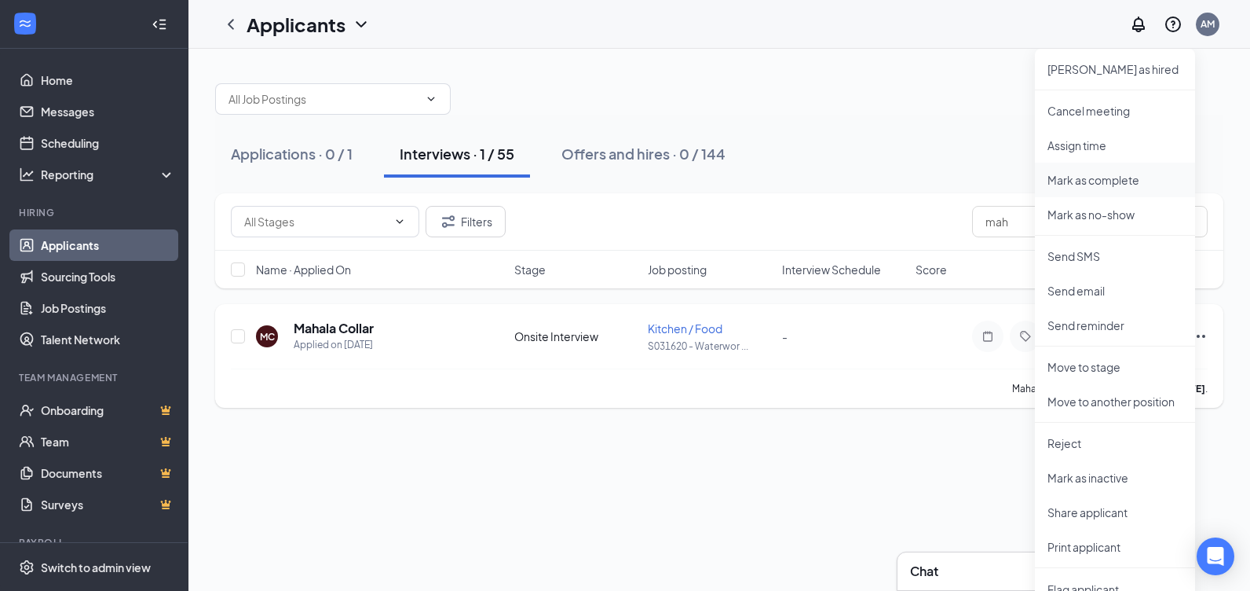
click at [1099, 174] on p "Mark as complete" at bounding box center [1115, 180] width 135 height 16
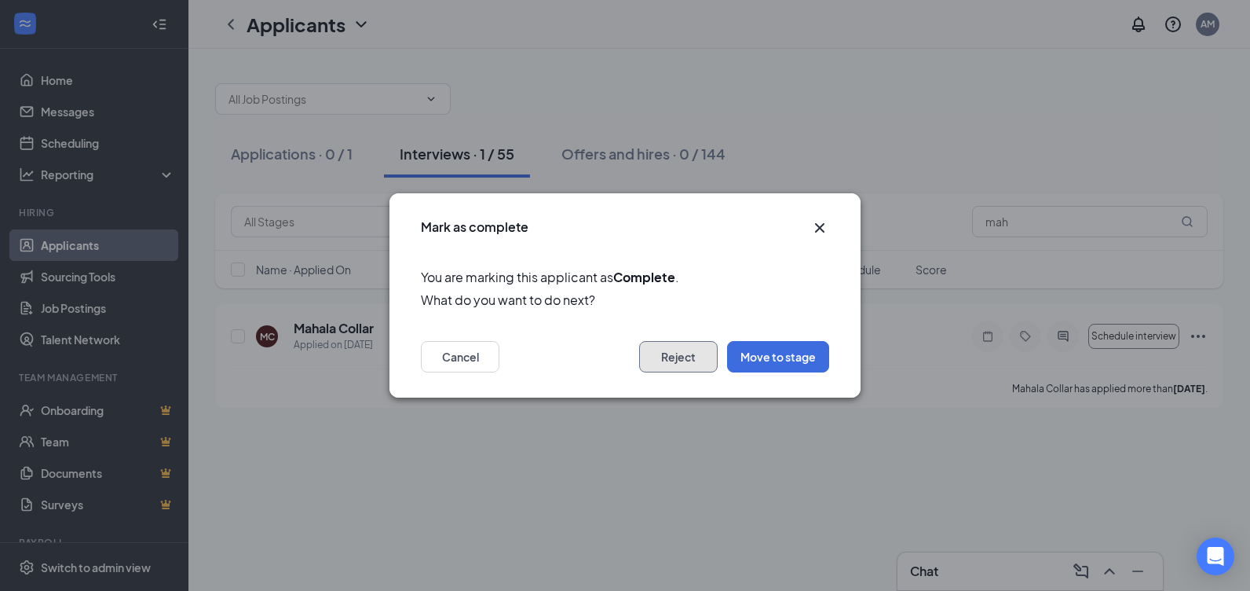
click at [662, 359] on button "Reject" at bounding box center [678, 356] width 79 height 31
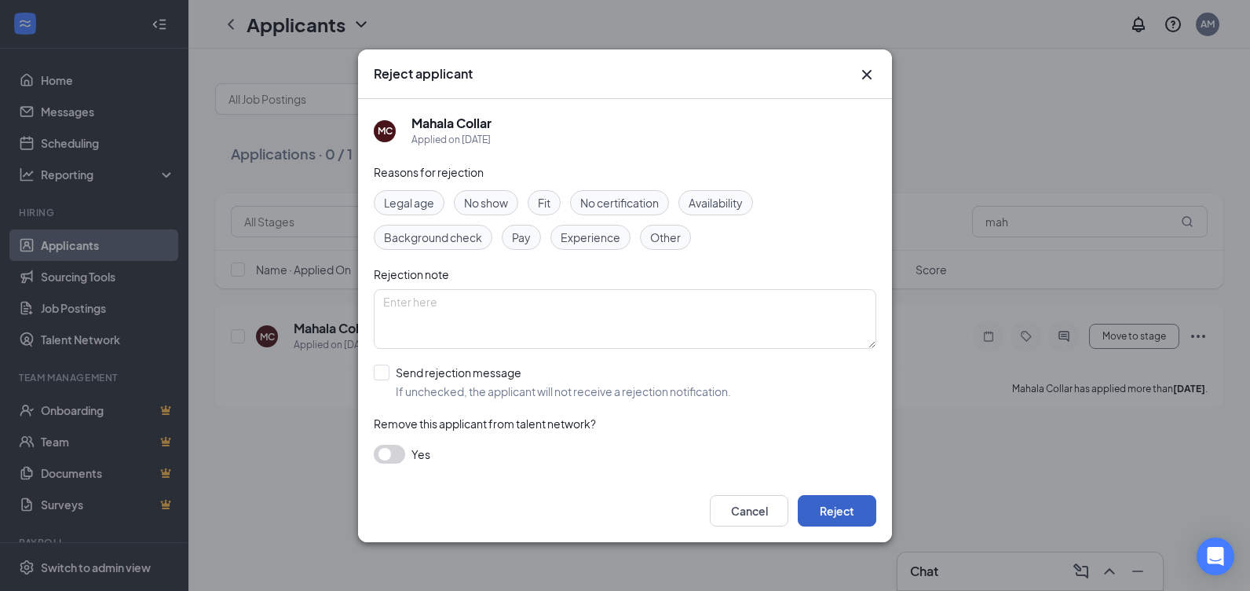
click at [802, 508] on button "Reject" at bounding box center [837, 510] width 79 height 31
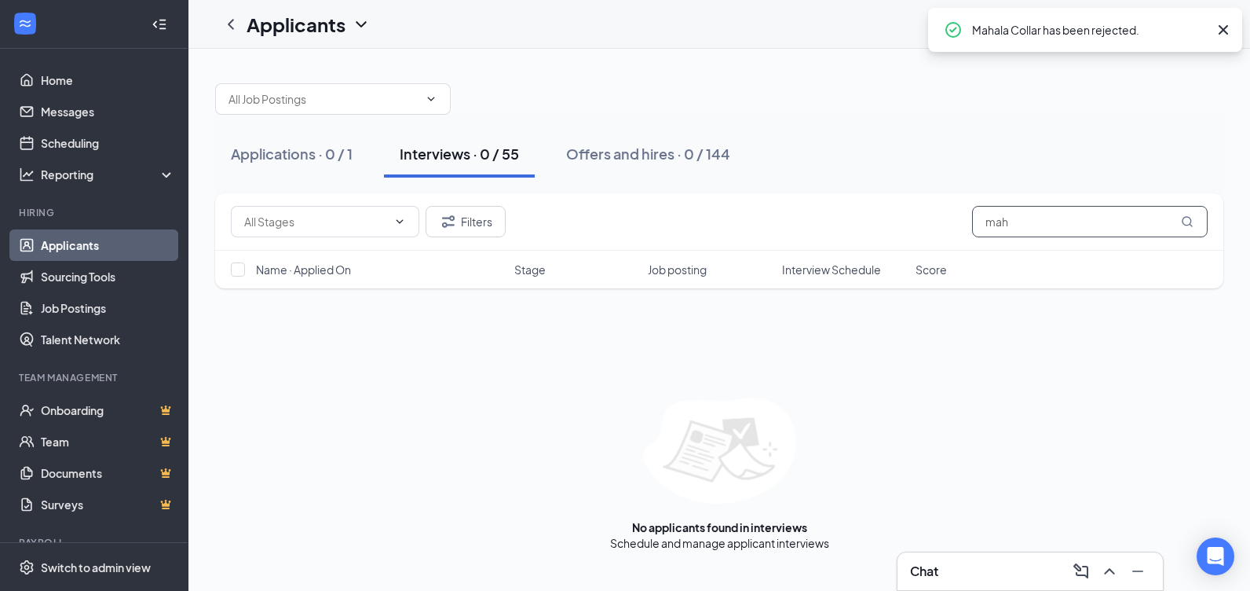
click at [1027, 220] on input "mah" at bounding box center [1090, 221] width 236 height 31
click at [1013, 221] on input "das" at bounding box center [1090, 221] width 236 height 31
click at [1013, 221] on input "alee" at bounding box center [1090, 221] width 236 height 31
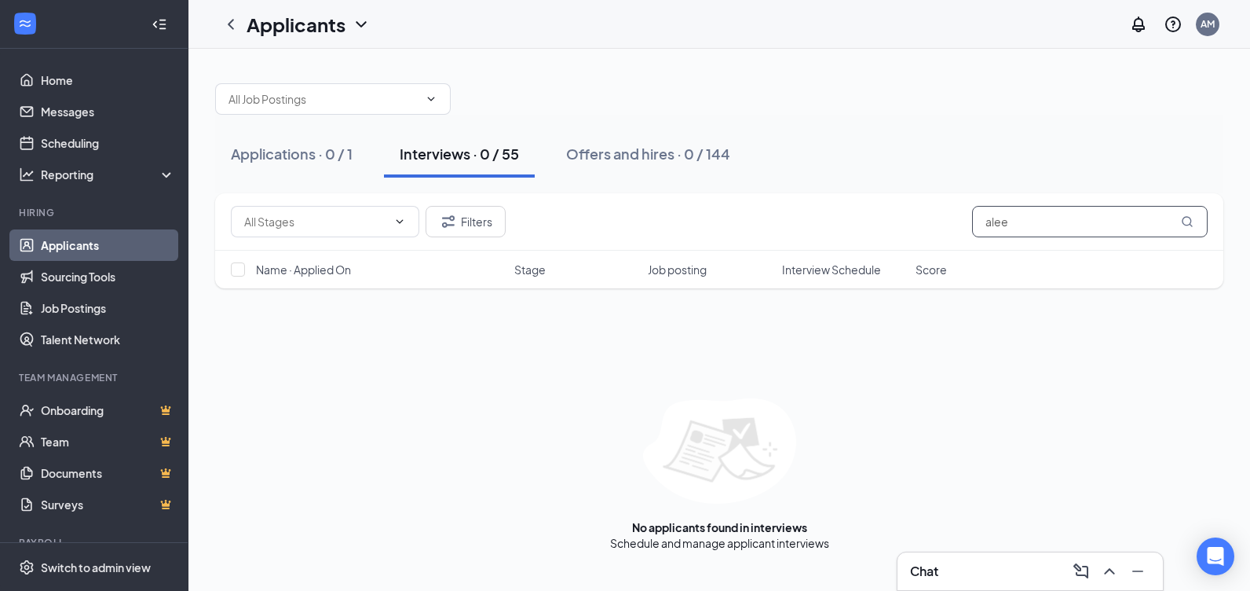
click at [1013, 221] on input "alee" at bounding box center [1090, 221] width 236 height 31
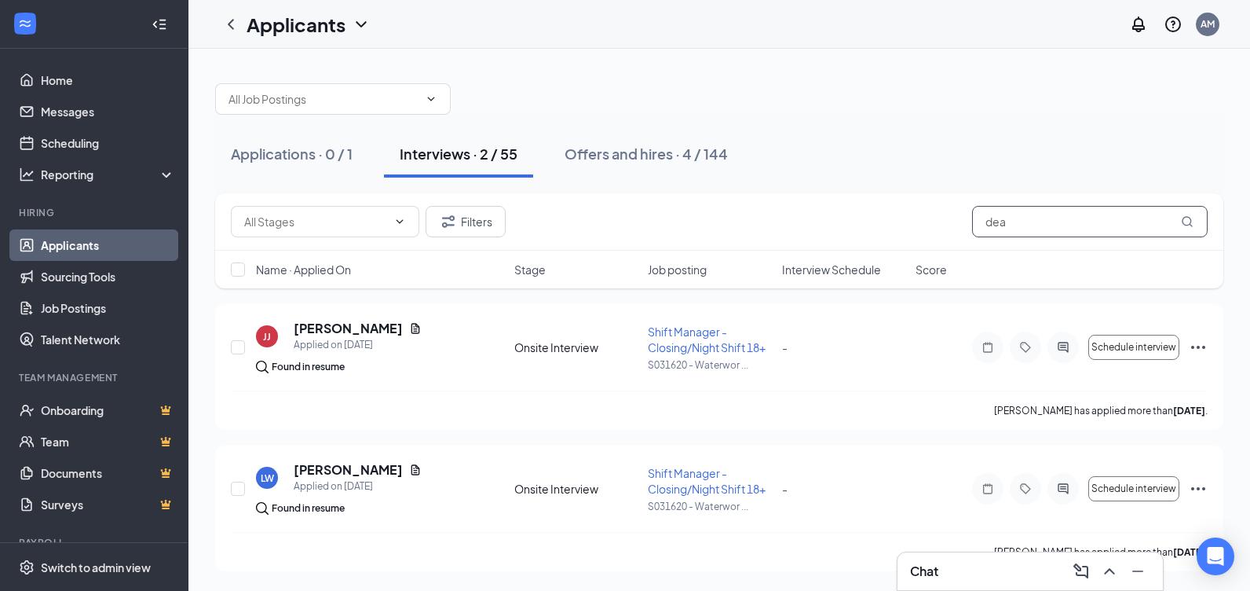
click at [1026, 227] on input "dea" at bounding box center [1090, 221] width 236 height 31
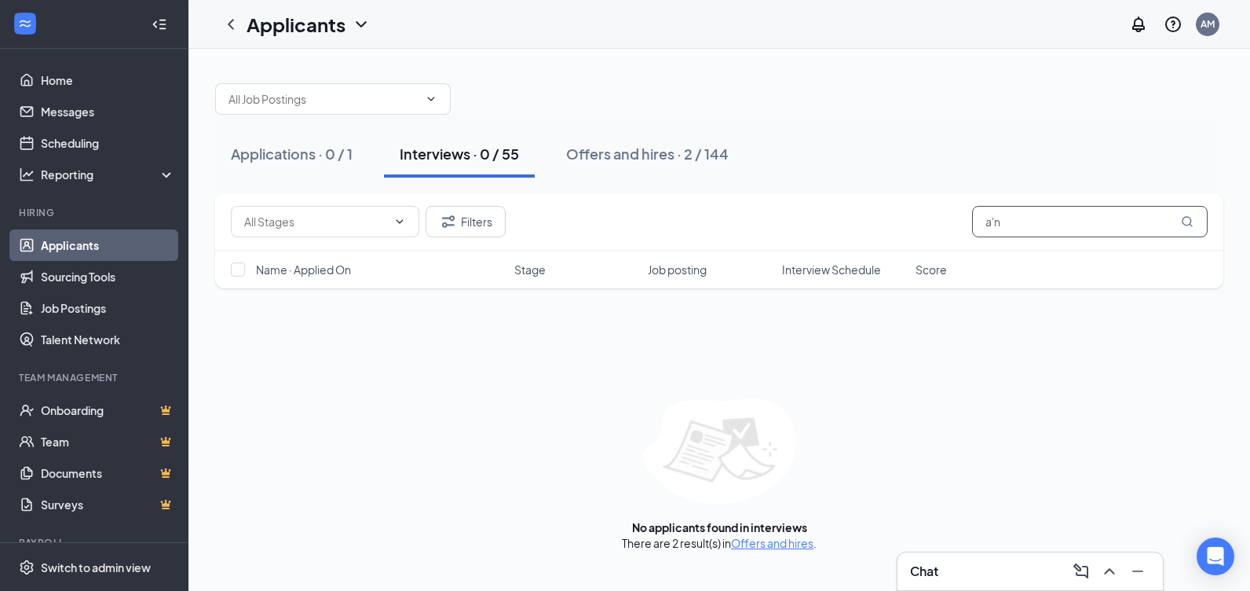
click at [1024, 227] on input "a'n" at bounding box center [1090, 221] width 236 height 31
type input "a'n"
click at [266, 157] on div "Applications · 0 / 1" at bounding box center [292, 154] width 122 height 20
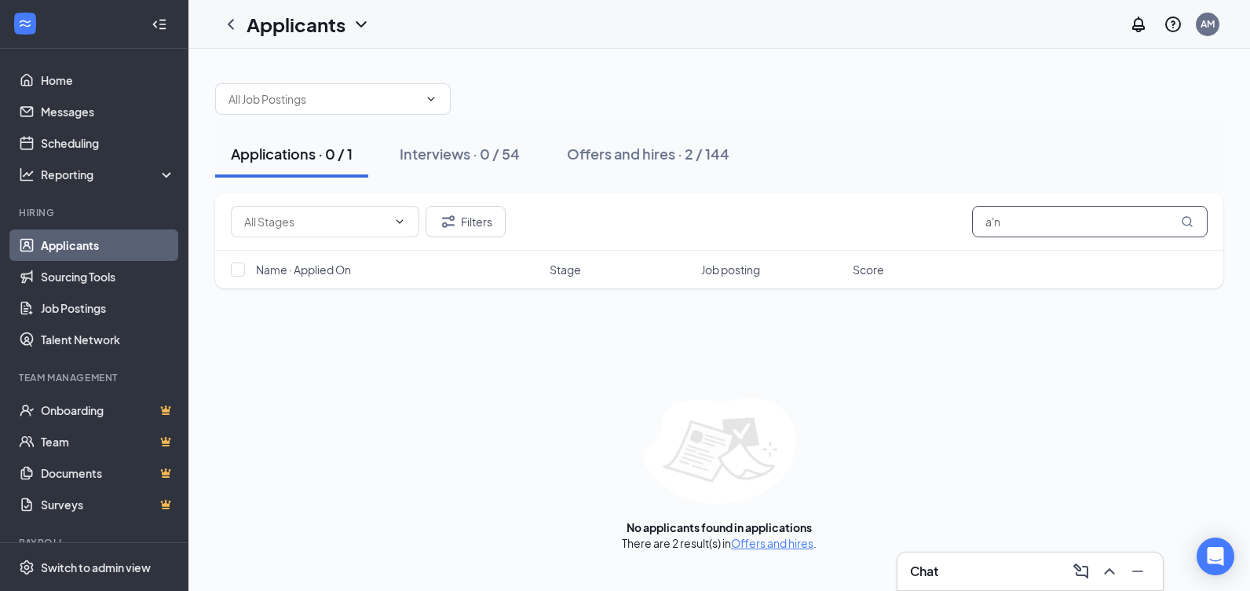
click at [1028, 218] on input "a'n" at bounding box center [1090, 221] width 236 height 31
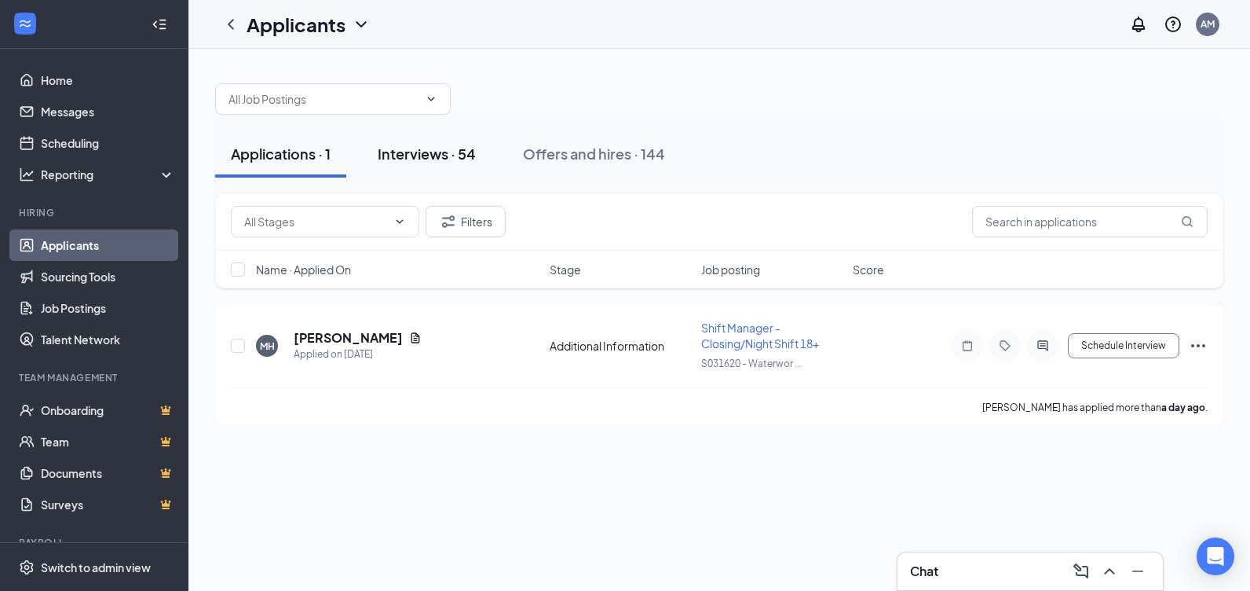
click at [435, 149] on div "Interviews · 54" at bounding box center [427, 154] width 98 height 20
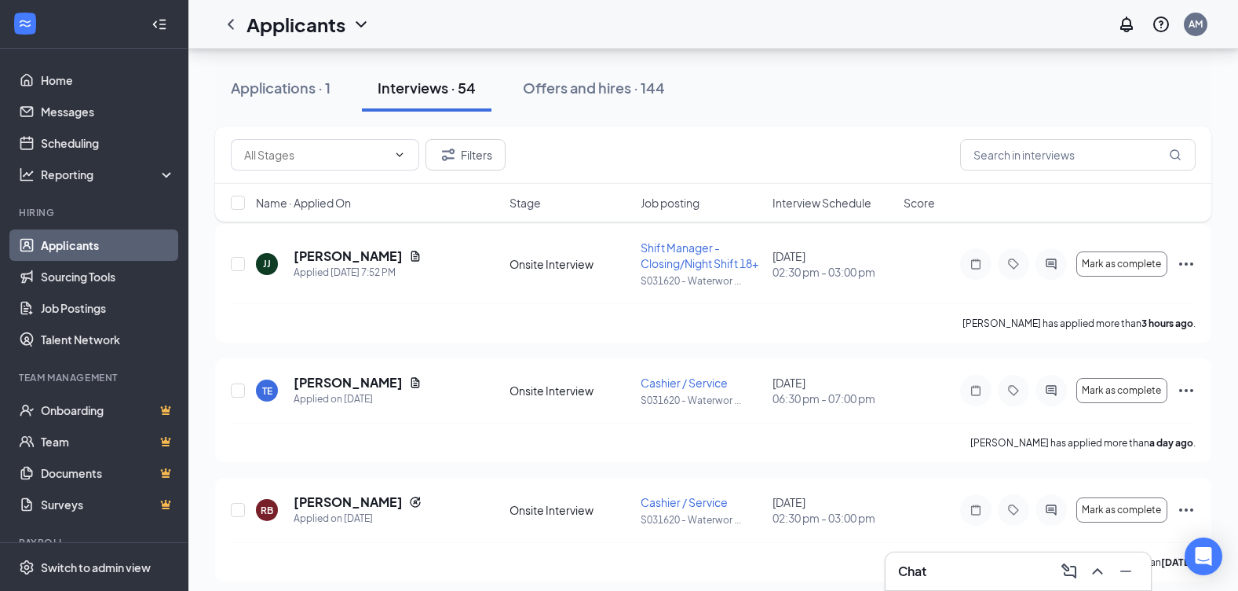
scroll to position [79, 0]
click at [620, 79] on div "Offers and hires · 144" at bounding box center [594, 88] width 142 height 20
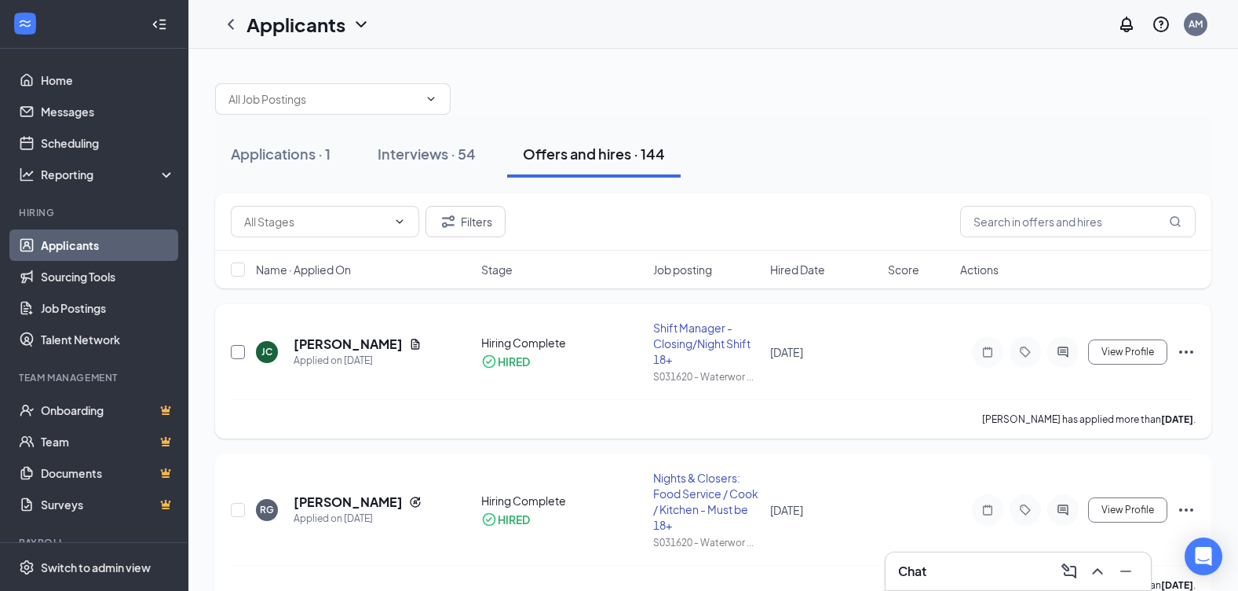
click at [240, 353] on input "checkbox" at bounding box center [238, 352] width 14 height 14
checkbox input "true"
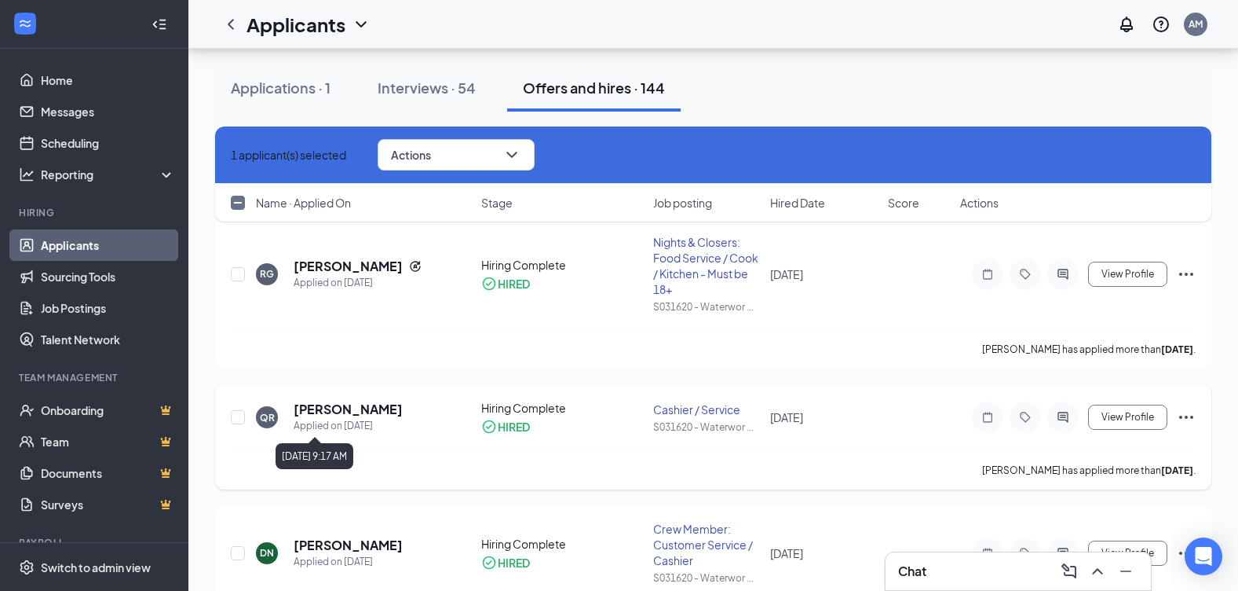
scroll to position [314, 0]
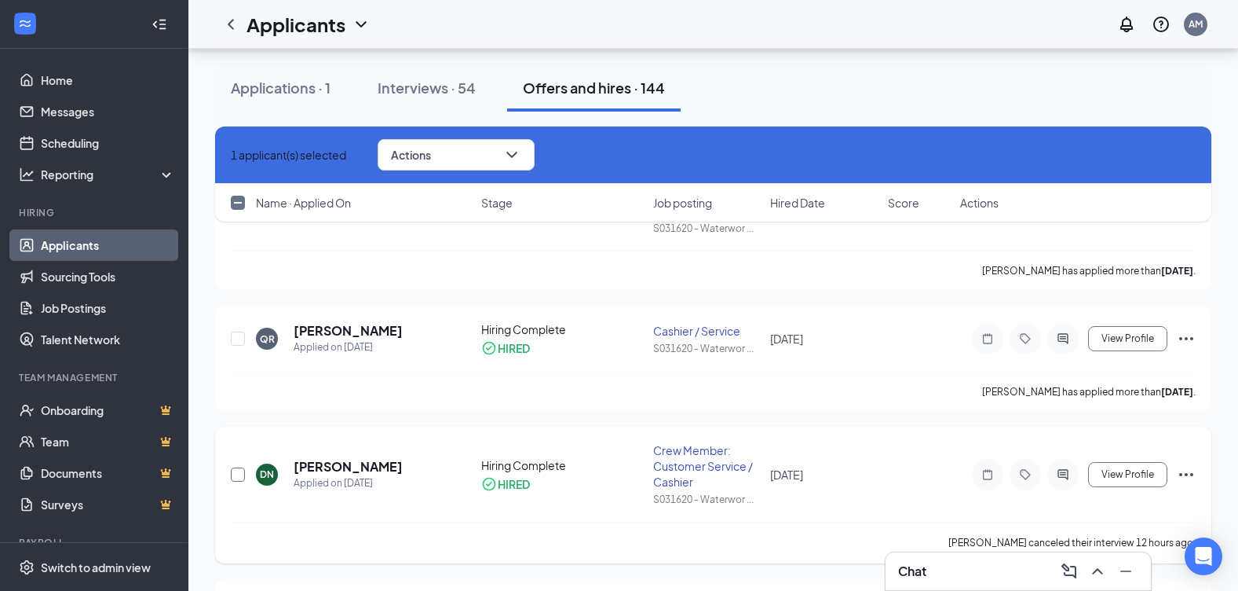
click at [241, 471] on input "checkbox" at bounding box center [238, 474] width 14 height 14
checkbox input "true"
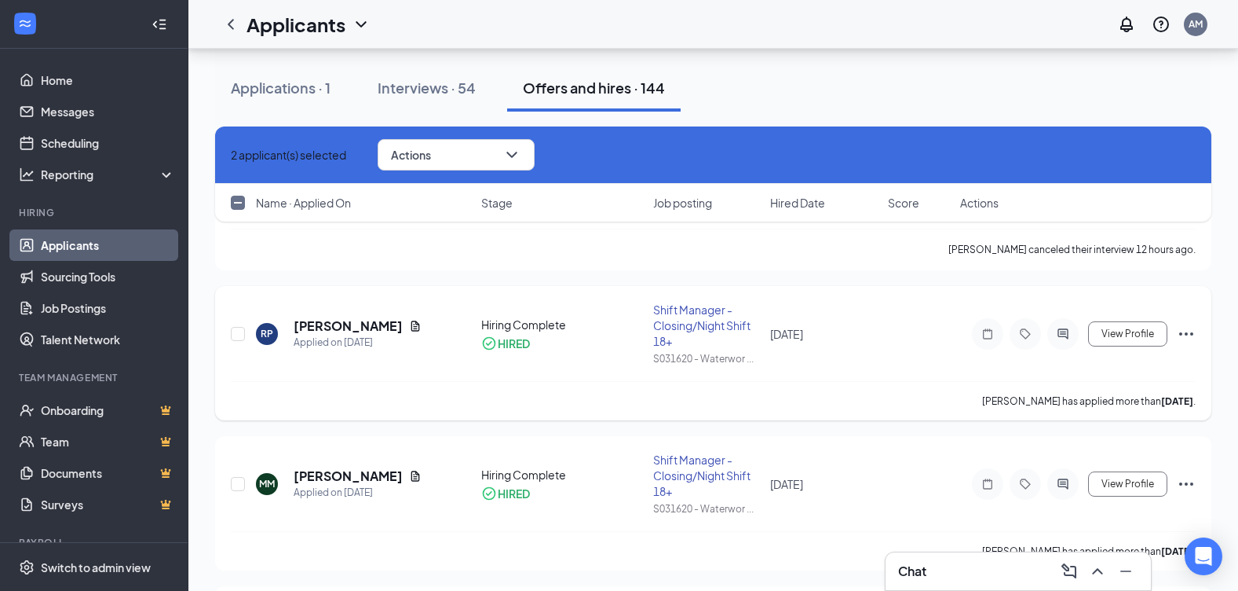
scroll to position [628, 0]
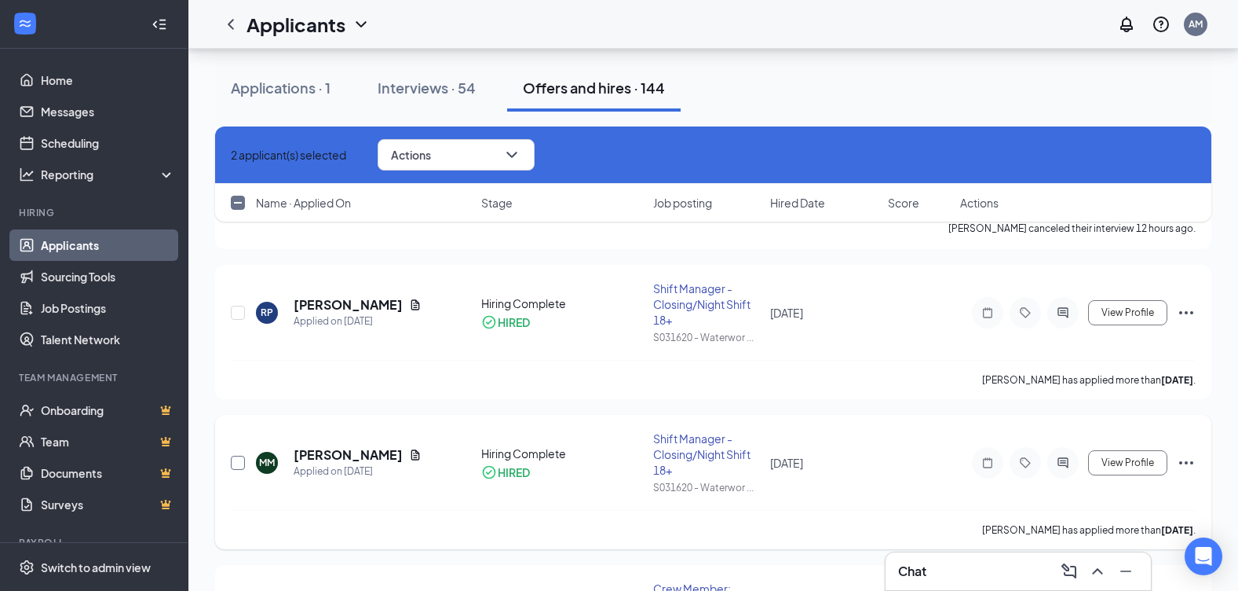
click at [237, 463] on input "checkbox" at bounding box center [238, 462] width 14 height 14
checkbox input "true"
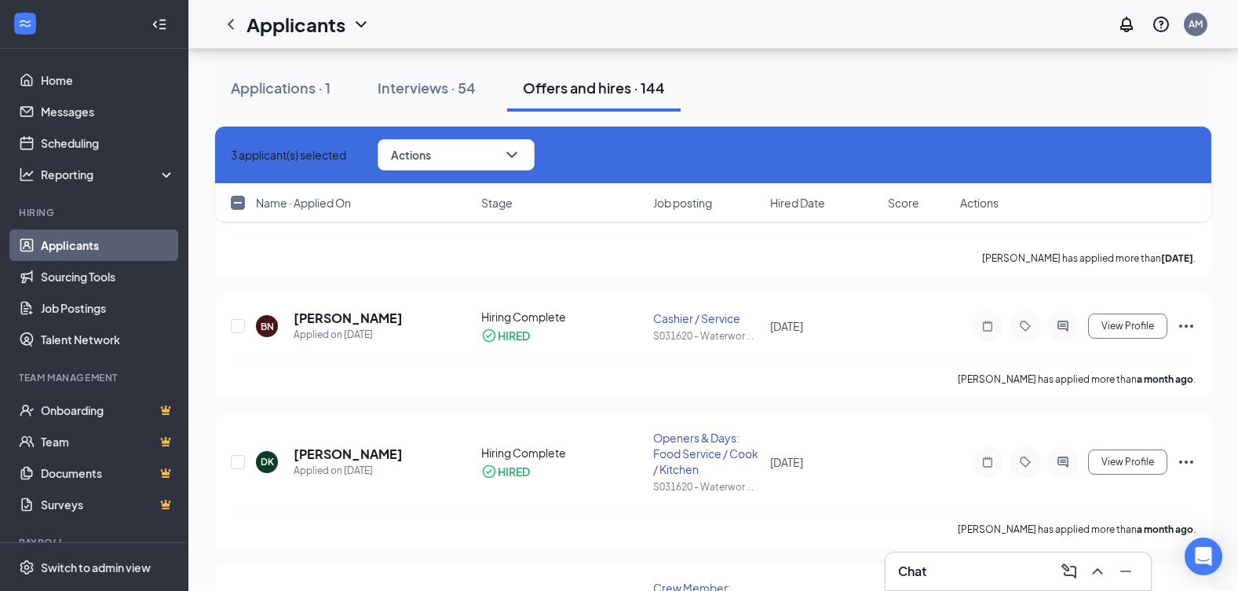
scroll to position [1885, 0]
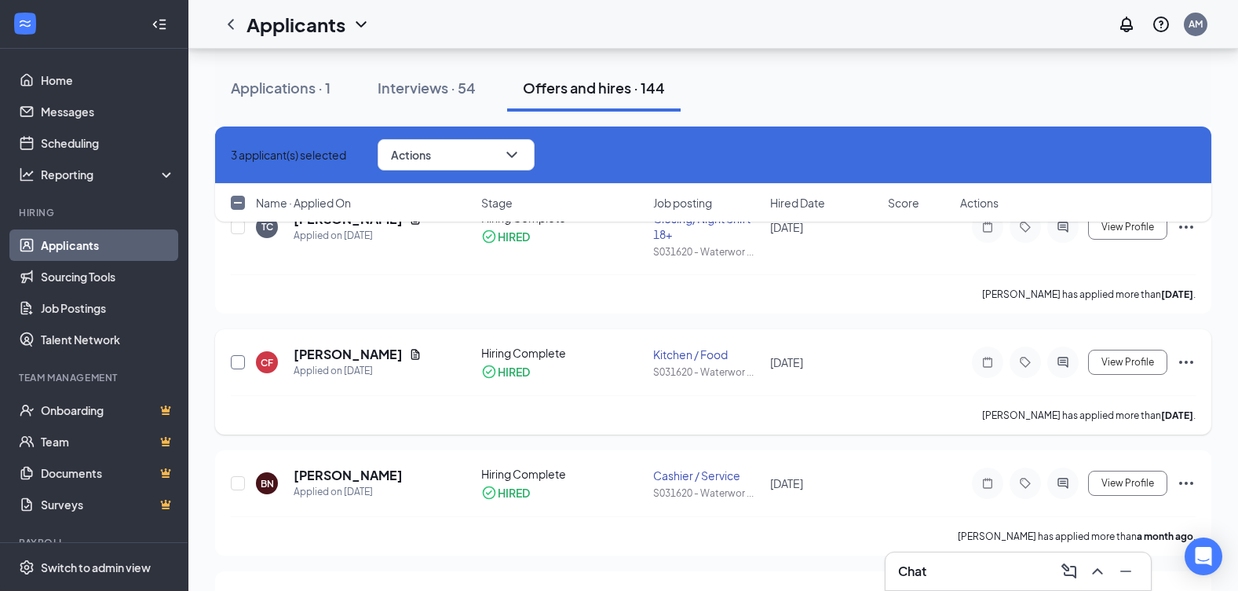
click at [235, 364] on input "checkbox" at bounding box center [238, 362] width 14 height 14
checkbox input "true"
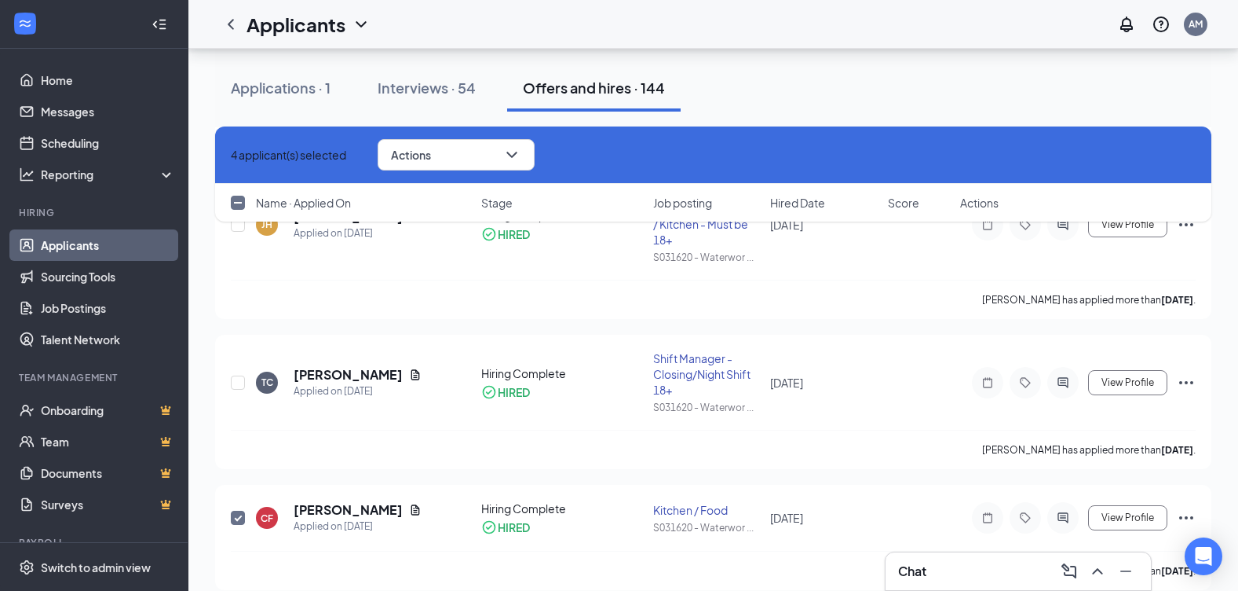
scroll to position [1728, 0]
click at [475, 151] on button "Actions" at bounding box center [456, 154] width 157 height 31
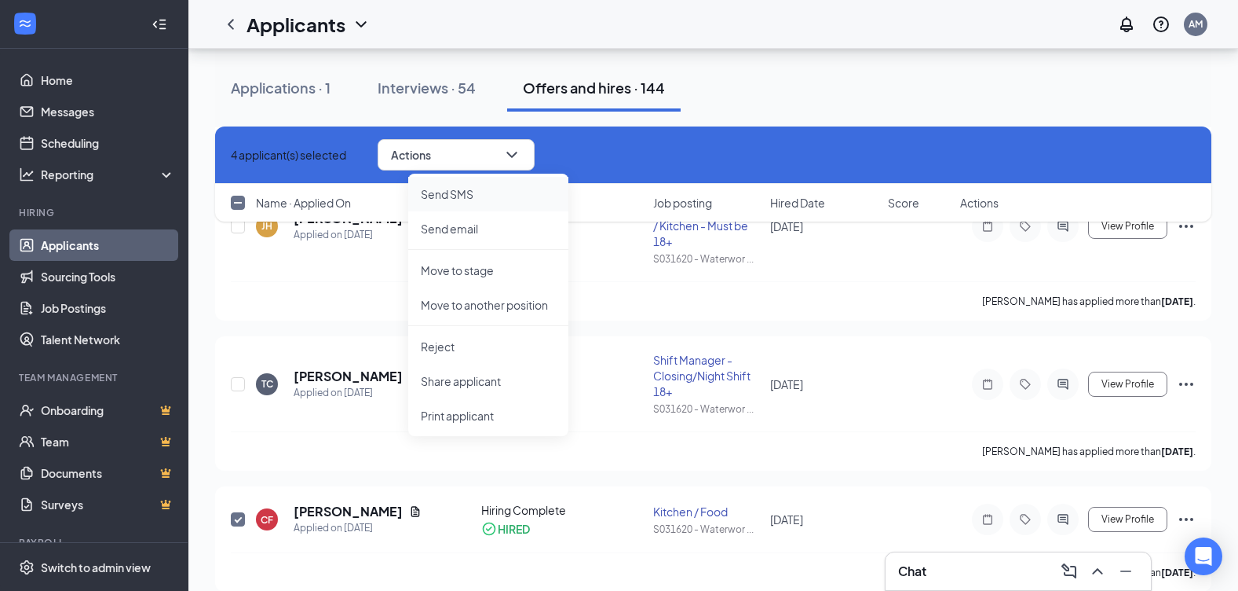
click at [477, 201] on p "Send SMS" at bounding box center [488, 194] width 135 height 16
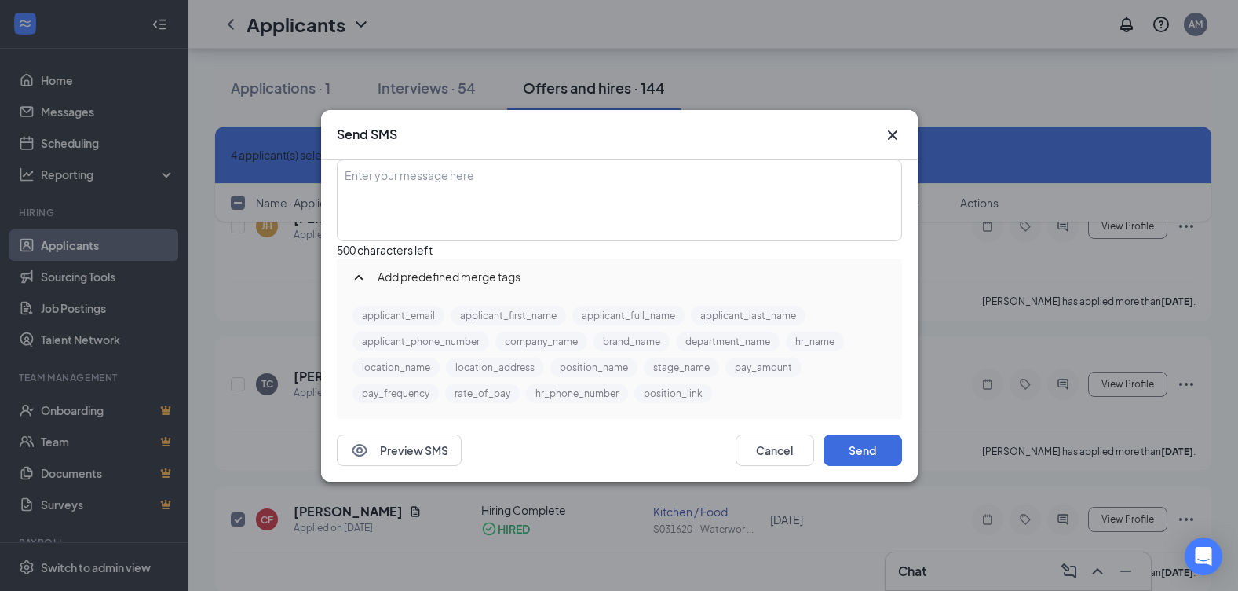
click at [500, 218] on div "Enter your message here" at bounding box center [619, 200] width 562 height 79
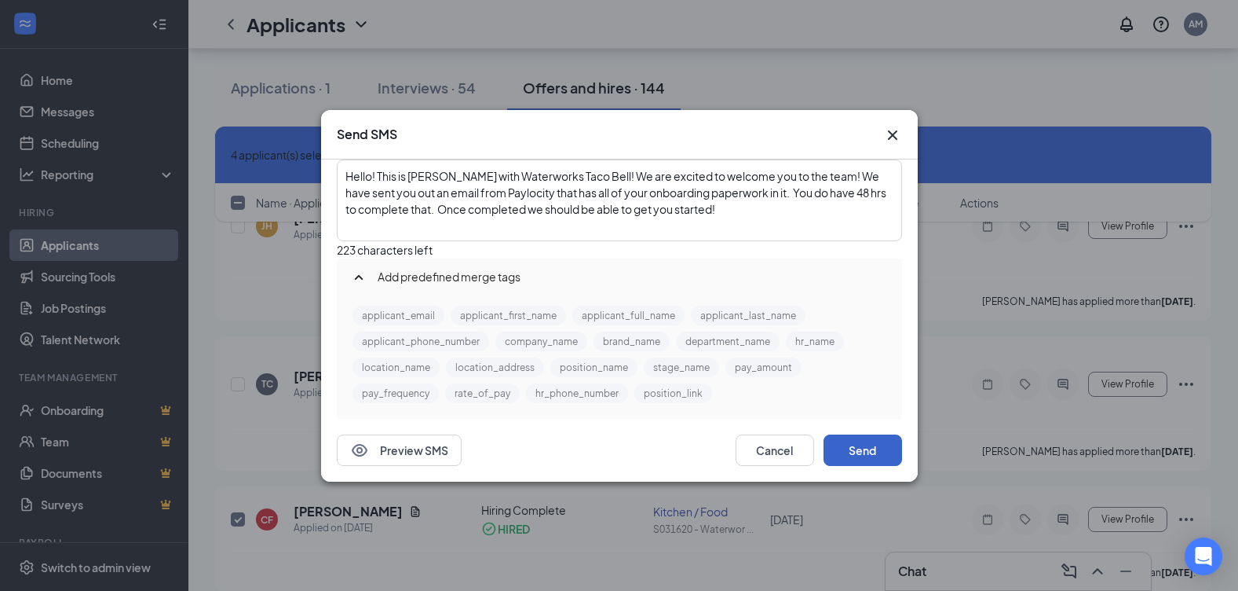
click at [856, 466] on button "Send" at bounding box center [863, 449] width 79 height 31
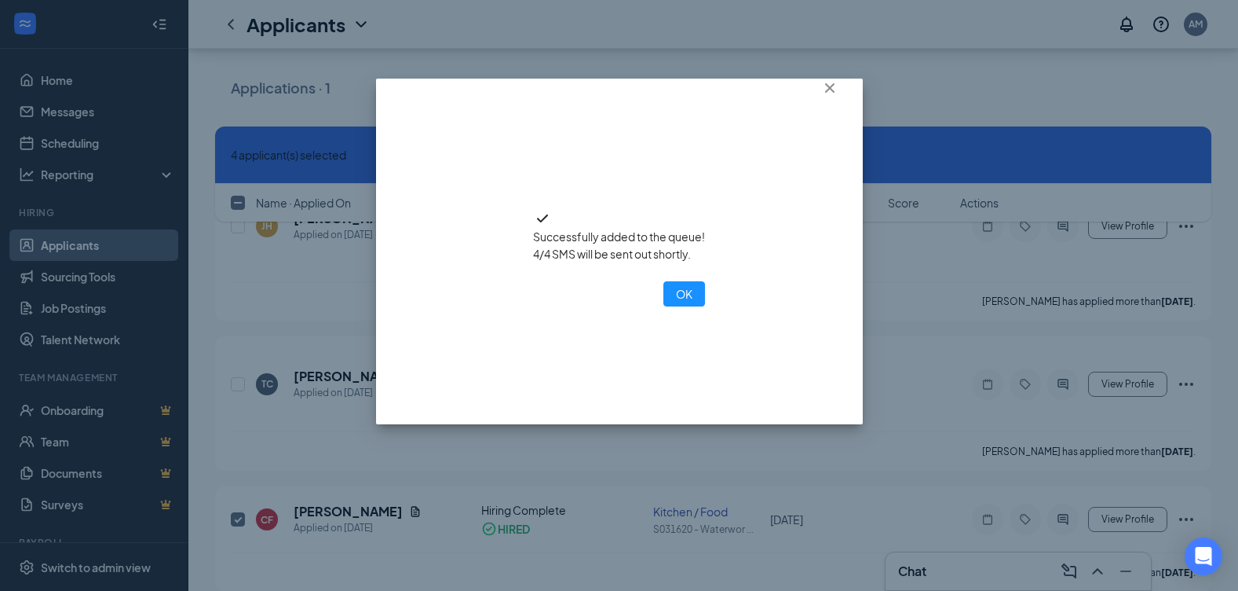
click at [623, 359] on div "Successfully added to the queue! 4/4 SMS will be sent out shortly. OK" at bounding box center [619, 252] width 487 height 346
click at [664, 306] on button "OK" at bounding box center [685, 293] width 42 height 25
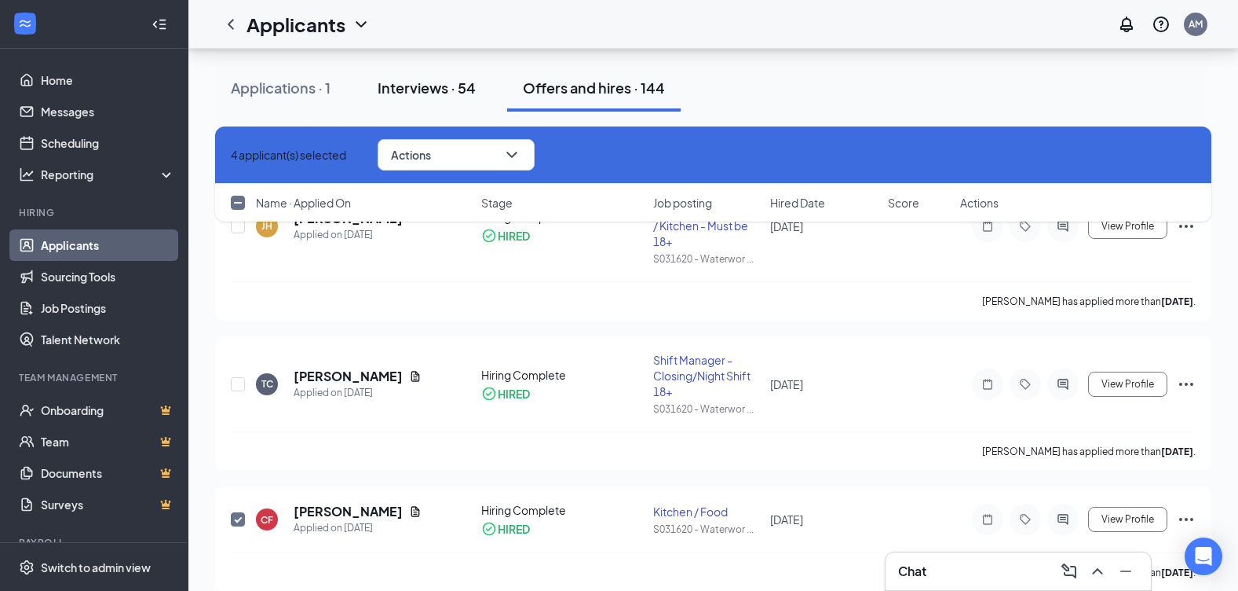
click at [437, 90] on div "Interviews · 54" at bounding box center [427, 88] width 98 height 20
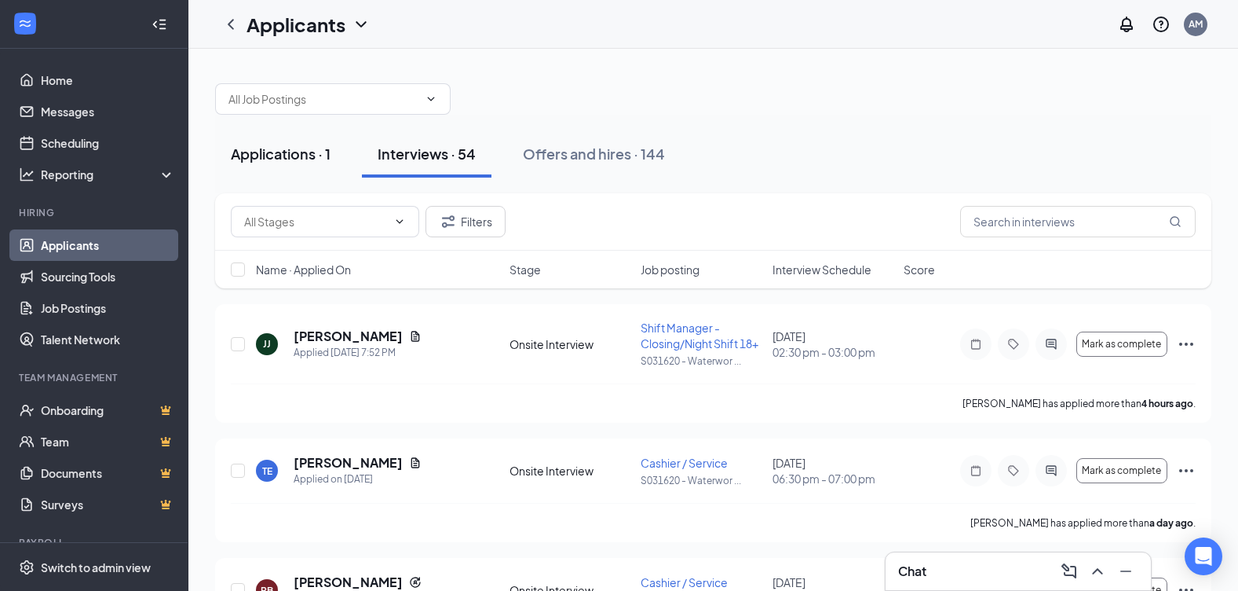
click at [290, 159] on div "Applications · 1" at bounding box center [281, 154] width 100 height 20
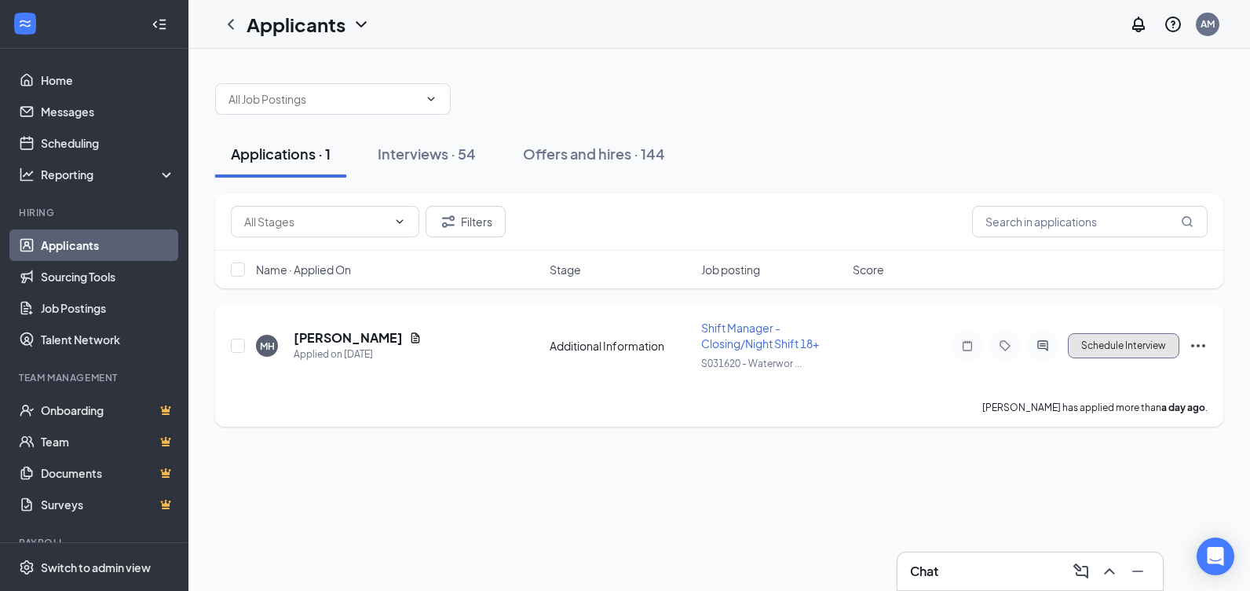
click at [1105, 347] on button "Schedule Interview" at bounding box center [1124, 345] width 112 height 25
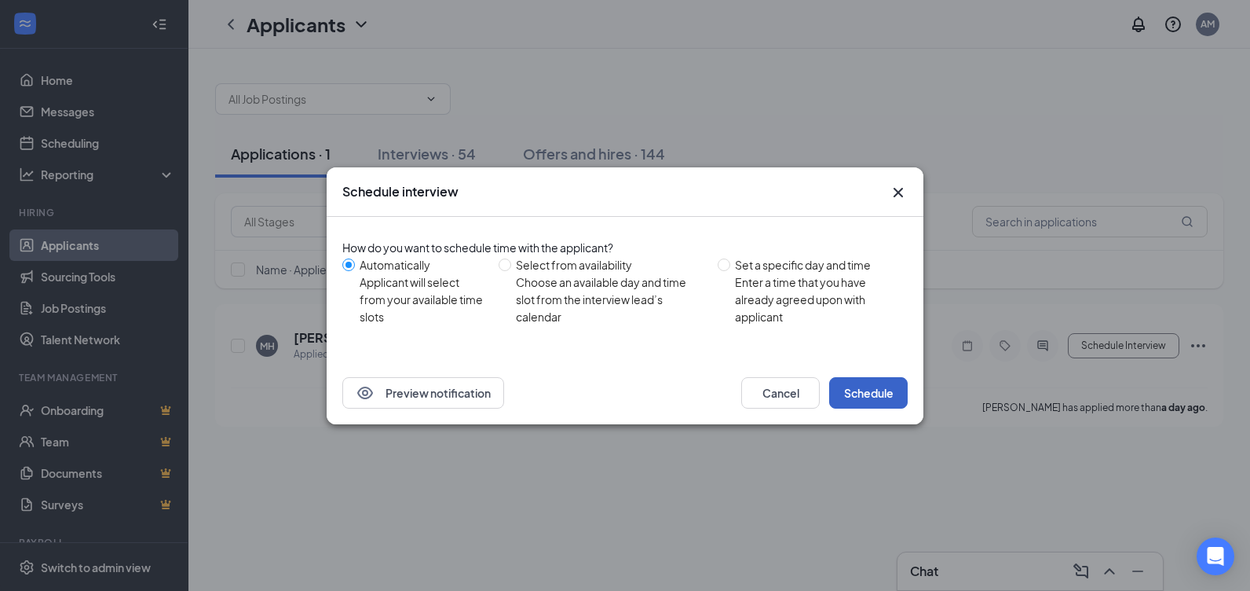
click at [891, 384] on button "Schedule" at bounding box center [868, 392] width 79 height 31
